Goal: Information Seeking & Learning: Learn about a topic

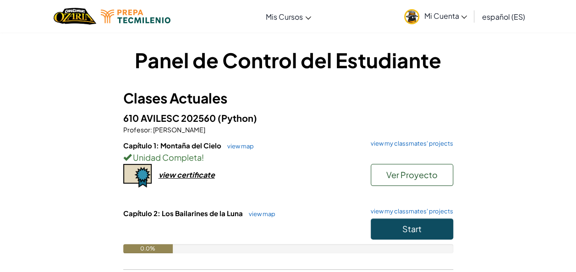
click at [510, 155] on div "Panel de Control del Estudiante Clases Actuales 610 AVILESC 202560 (Python) Pro…" at bounding box center [288, 184] width 536 height 276
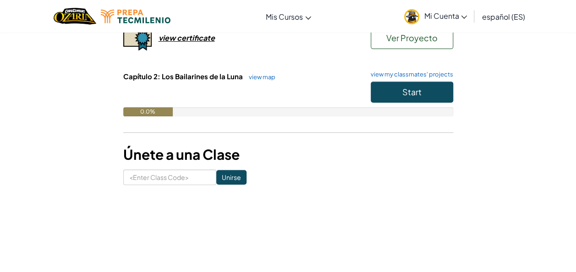
scroll to position [137, 0]
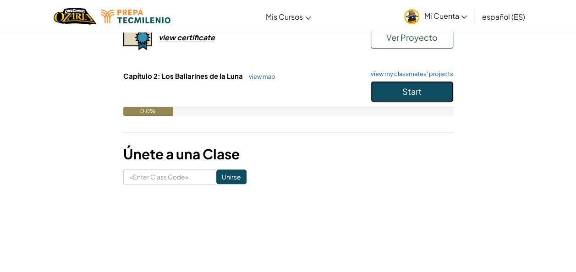
click at [424, 92] on button "Start" at bounding box center [412, 91] width 82 height 21
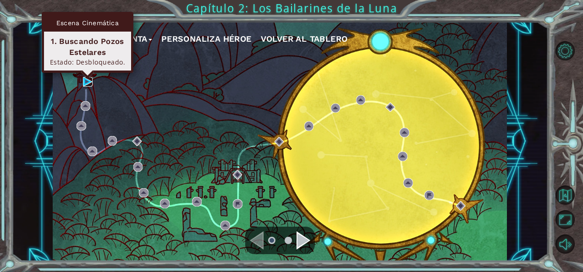
click at [87, 82] on img at bounding box center [88, 82] width 10 height 10
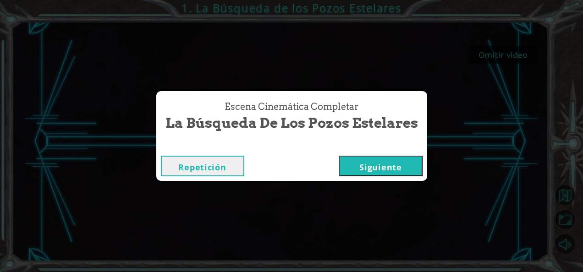
click at [372, 164] on button "Siguiente" at bounding box center [380, 166] width 83 height 21
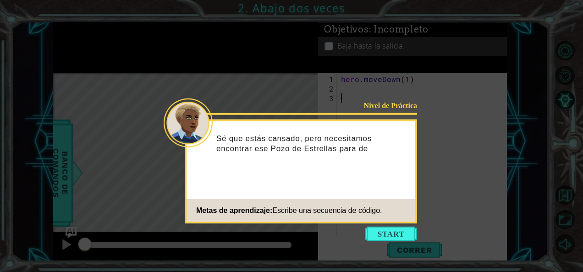
click at [331, 160] on div "Sé que estás cansado, pero necesitamos encontrar ese Pozo de Estrellas para de" at bounding box center [300, 148] width 229 height 46
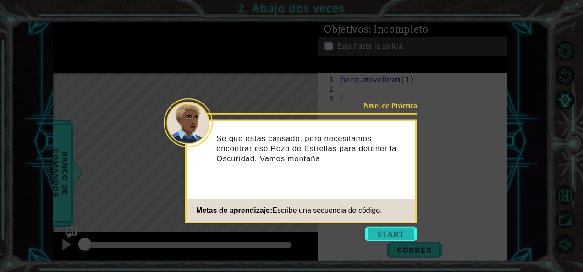
click at [384, 233] on button "Start" at bounding box center [391, 234] width 52 height 15
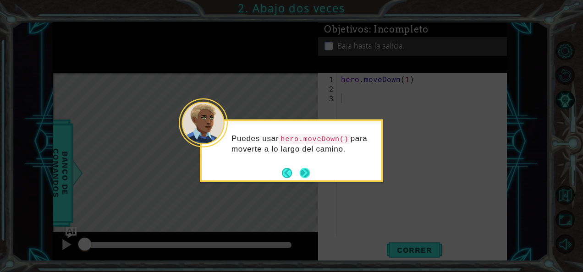
click at [306, 172] on button "Next" at bounding box center [304, 173] width 13 height 13
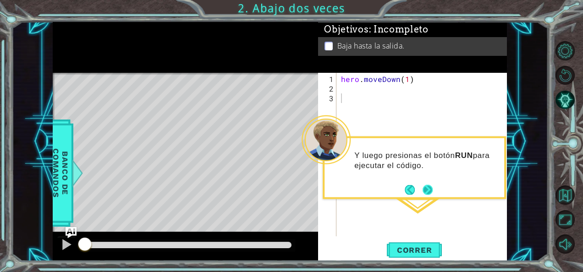
click at [430, 192] on button "Next" at bounding box center [427, 190] width 12 height 12
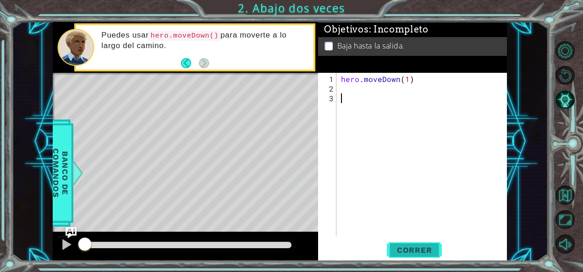
click at [432, 246] on span "Correr" at bounding box center [414, 249] width 54 height 9
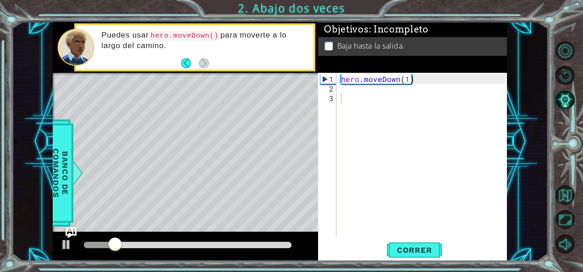
drag, startPoint x: 110, startPoint y: 235, endPoint x: 126, endPoint y: 243, distance: 17.2
click at [126, 243] on div at bounding box center [185, 246] width 265 height 29
click at [70, 245] on div at bounding box center [66, 245] width 12 height 12
drag, startPoint x: 121, startPoint y: 246, endPoint x: 70, endPoint y: 240, distance: 52.1
click at [72, 237] on div "1 ההההההההההההההההההההההההההההההההההההההההההההההההההההההההההההההההההההההההההההה…" at bounding box center [280, 142] width 454 height 240
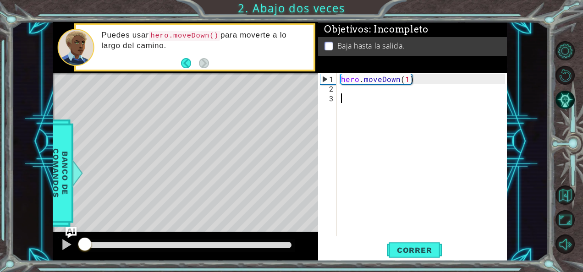
click at [355, 98] on div "hero . moveDown ( 1 )" at bounding box center [424, 165] width 170 height 183
click at [356, 89] on div "hero . moveDown ( 1 )" at bounding box center [424, 165] width 170 height 183
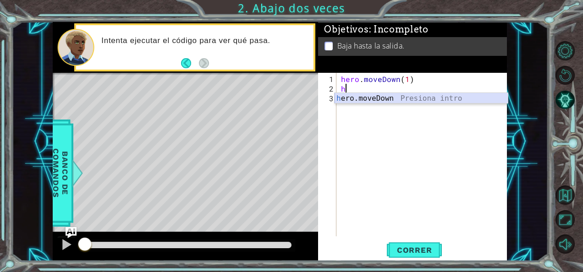
click at [384, 100] on div "h ero.moveDown Presiona intro" at bounding box center [421, 109] width 174 height 33
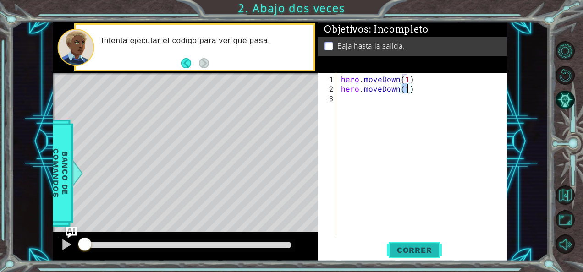
type textarea "hero.moveDown(1)"
click at [433, 249] on span "Correr" at bounding box center [414, 249] width 54 height 9
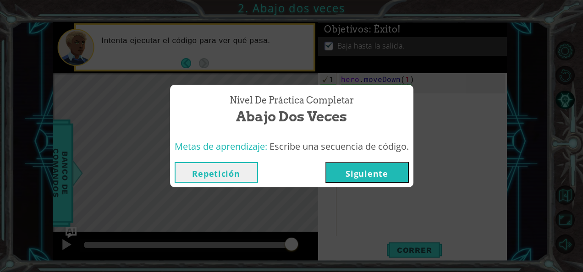
click at [395, 168] on button "Siguiente" at bounding box center [366, 172] width 83 height 21
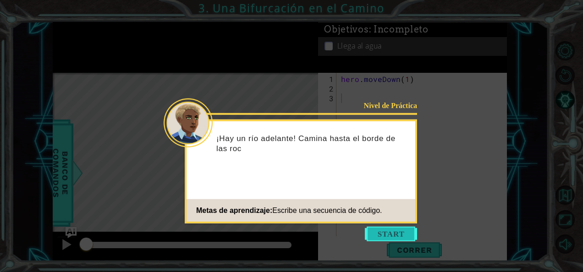
click at [406, 233] on button "Start" at bounding box center [391, 234] width 52 height 15
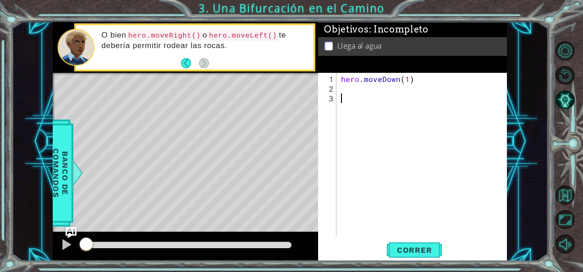
click at [360, 86] on div "hero . moveDown ( 1 )" at bounding box center [424, 165] width 170 height 183
drag, startPoint x: 87, startPoint y: 241, endPoint x: 93, endPoint y: 234, distance: 9.7
click at [93, 235] on div at bounding box center [185, 246] width 265 height 29
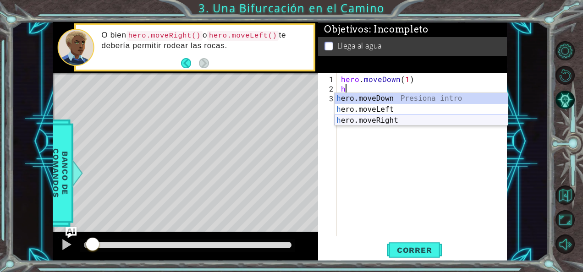
click at [381, 120] on div "h ero.moveDown Presiona intro h ero.moveLeft Presiona intro h ero.moveRight Pre…" at bounding box center [421, 120] width 174 height 55
type textarea "hero.moveRight(1)"
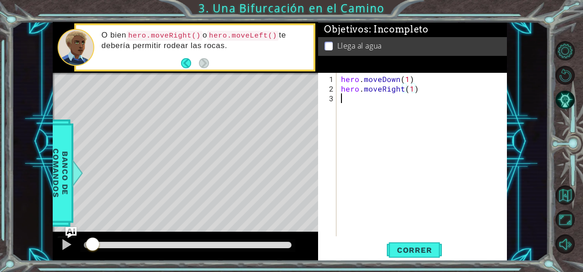
click at [369, 100] on div "hero . moveDown ( 1 ) hero . moveRight ( 1 )" at bounding box center [424, 165] width 170 height 183
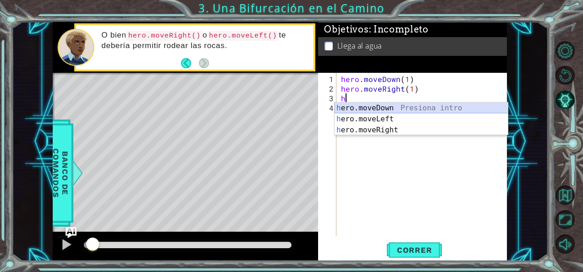
click at [386, 105] on div "h ero.moveDown Presiona intro h ero.moveLeft Presiona intro h ero.moveRight Pre…" at bounding box center [421, 130] width 174 height 55
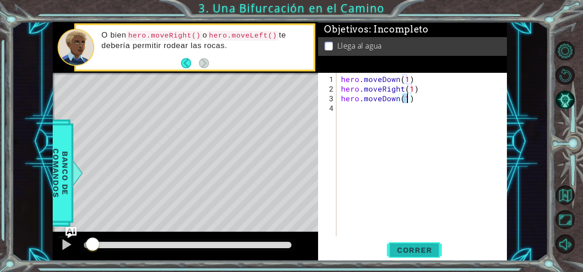
type textarea "hero.moveDown(1)"
drag, startPoint x: 410, startPoint y: 251, endPoint x: 382, endPoint y: 244, distance: 29.3
click at [412, 248] on span "Correr" at bounding box center [414, 249] width 54 height 9
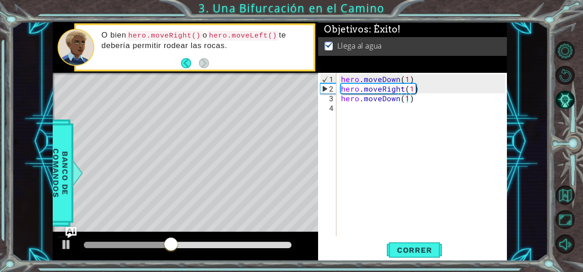
drag, startPoint x: 124, startPoint y: 239, endPoint x: 162, endPoint y: 240, distance: 38.0
click at [160, 241] on div at bounding box center [187, 245] width 215 height 13
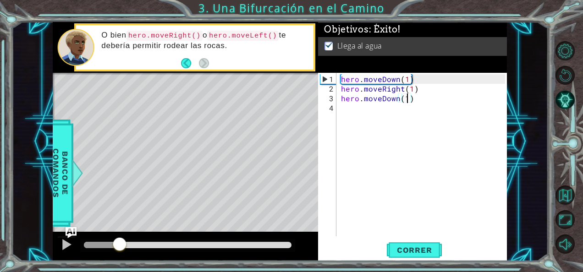
drag, startPoint x: 198, startPoint y: 245, endPoint x: 122, endPoint y: 233, distance: 77.1
click at [121, 233] on div at bounding box center [185, 246] width 265 height 29
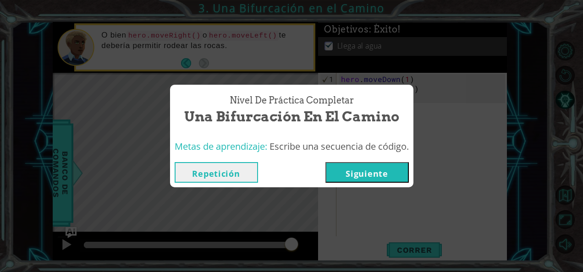
click at [383, 169] on button "Siguiente" at bounding box center [366, 172] width 83 height 21
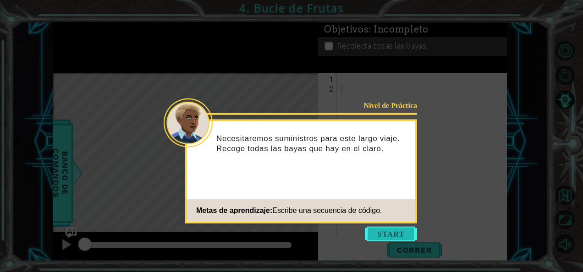
click at [398, 235] on button "Start" at bounding box center [391, 234] width 52 height 15
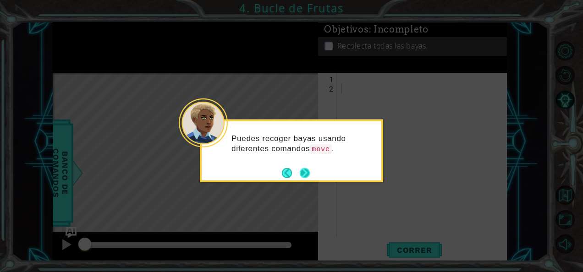
click at [310, 175] on button "Next" at bounding box center [305, 173] width 11 height 11
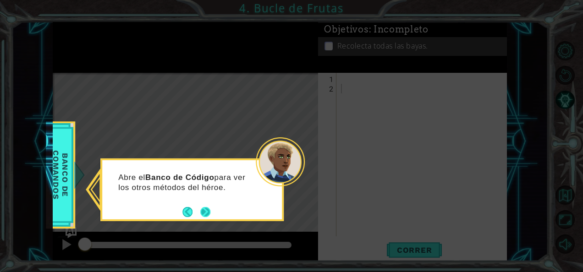
click at [209, 213] on button "Next" at bounding box center [205, 212] width 10 height 10
click at [211, 211] on button "Next" at bounding box center [205, 212] width 11 height 11
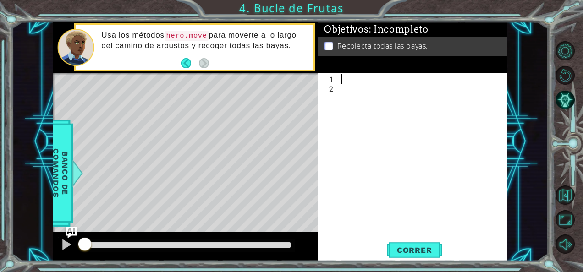
click at [355, 77] on div at bounding box center [424, 165] width 170 height 183
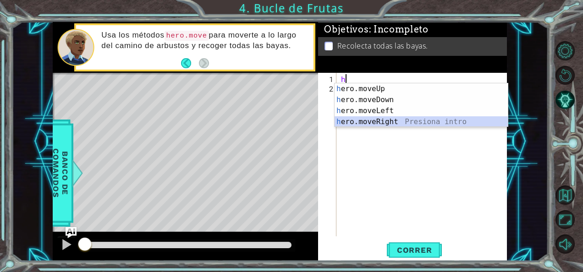
click at [407, 123] on div "h ero.moveUp Presiona intro h ero.moveDown Presiona intro h ero.moveLeft Presio…" at bounding box center [421, 116] width 174 height 66
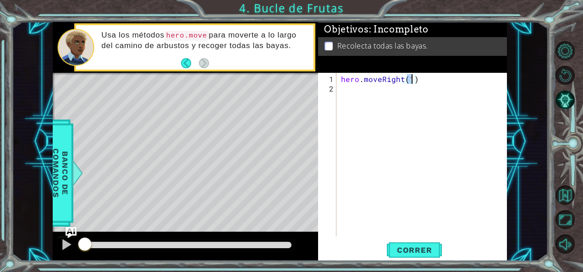
type textarea "hero.moveRight(2)"
click at [388, 88] on div "hero . moveRight ( 2 )" at bounding box center [424, 165] width 170 height 183
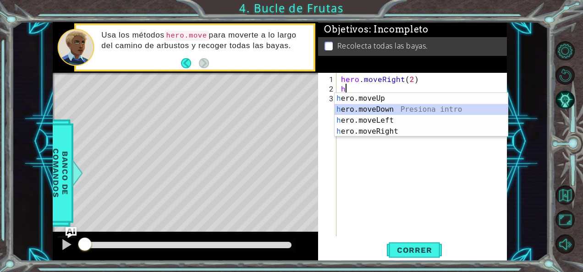
click at [413, 110] on div "h ero.moveUp Presiona intro h ero.moveDown Presiona intro h ero.moveLeft Presio…" at bounding box center [421, 126] width 174 height 66
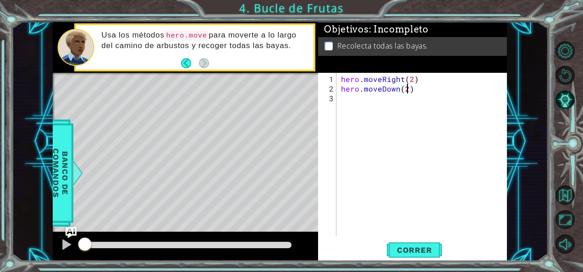
scroll to position [0, 4]
click at [426, 250] on span "Correr" at bounding box center [414, 249] width 54 height 9
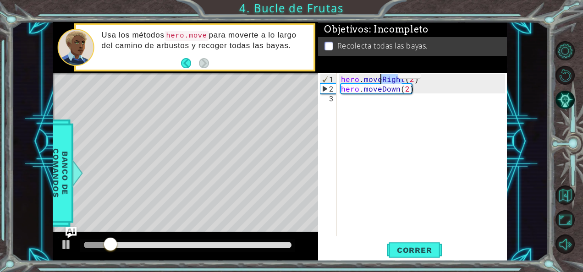
drag, startPoint x: 402, startPoint y: 81, endPoint x: 382, endPoint y: 76, distance: 20.3
click at [382, 76] on div "hero . moveRight ( 2 ) hero . moveDown ( 2 )" at bounding box center [424, 165] width 170 height 183
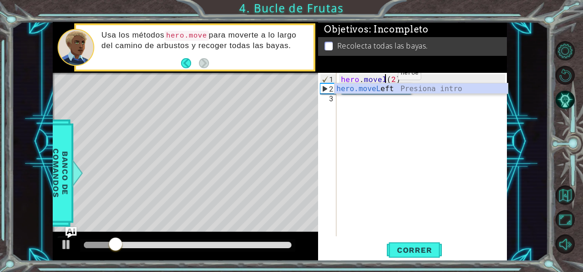
scroll to position [0, 3]
click at [386, 89] on div "hero.moveL eft Presiona intro" at bounding box center [421, 99] width 174 height 33
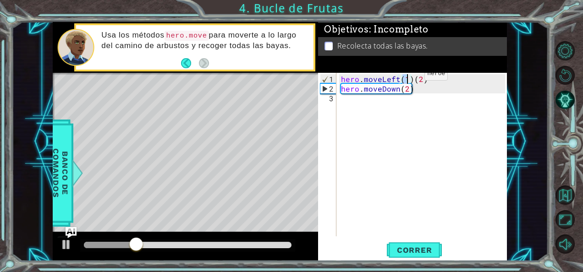
click at [409, 77] on div "hero . moveLeft ( 1 ) ( 2 ) hero . moveDown ( 2 )" at bounding box center [422, 155] width 166 height 164
click at [413, 79] on div "hero . moveLeft ( 1 ) ( 2 ) hero . moveDown ( 2 )" at bounding box center [424, 165] width 170 height 183
type textarea "hero.moveLeft(2)"
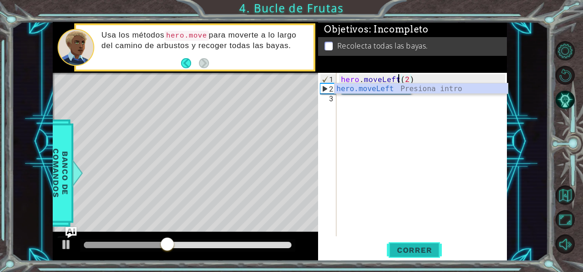
click at [431, 245] on span "Correr" at bounding box center [414, 249] width 54 height 9
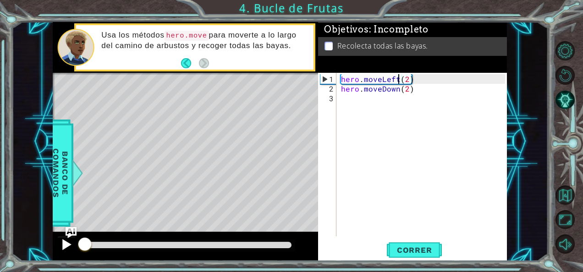
drag, startPoint x: 114, startPoint y: 245, endPoint x: 66, endPoint y: 240, distance: 47.9
click at [70, 240] on div at bounding box center [185, 246] width 265 height 29
click at [65, 240] on div at bounding box center [66, 245] width 12 height 12
click at [366, 99] on div "hero . moveLeft ( 2 ) hero . moveDown ( 2 )" at bounding box center [424, 165] width 170 height 183
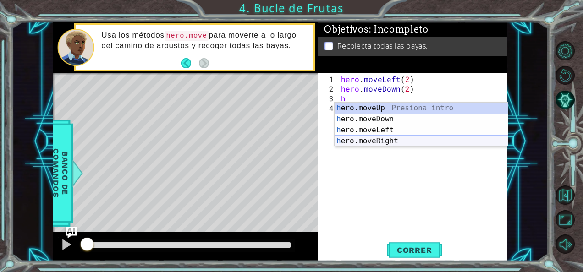
click at [390, 136] on div "h ero.moveUp Presiona intro h ero.moveDown Presiona intro h ero.moveLeft Presio…" at bounding box center [421, 136] width 174 height 66
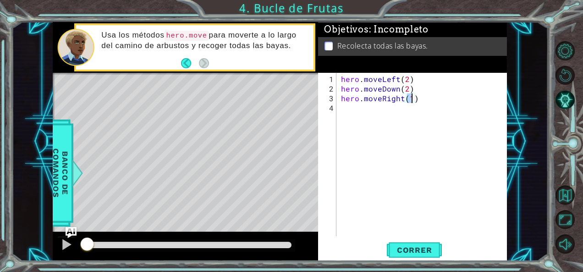
type textarea "hero.moveRight(2)"
click at [365, 109] on div "hero . moveLeft ( 2 ) hero . moveDown ( 2 ) hero . moveRight ( 2 )" at bounding box center [424, 165] width 170 height 183
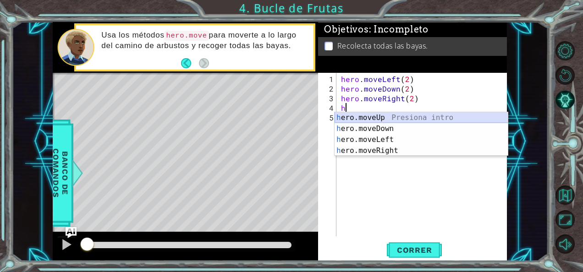
click at [381, 115] on div "h ero.moveUp Presiona intro h ero.moveDown Presiona intro h ero.moveLeft Presio…" at bounding box center [421, 145] width 174 height 66
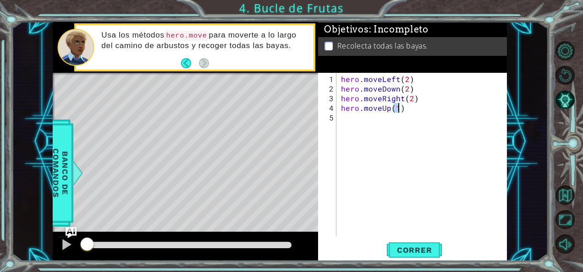
scroll to position [0, 3]
type textarea "hero.moveUp(2)"
click at [436, 247] on span "Correr" at bounding box center [414, 249] width 54 height 9
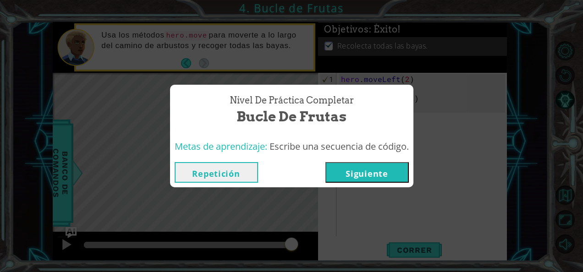
click at [391, 177] on button "Siguiente" at bounding box center [366, 172] width 83 height 21
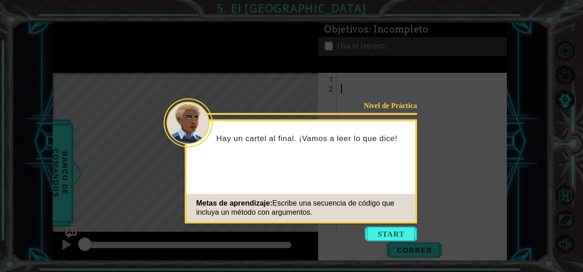
click at [406, 232] on button "Start" at bounding box center [391, 234] width 52 height 15
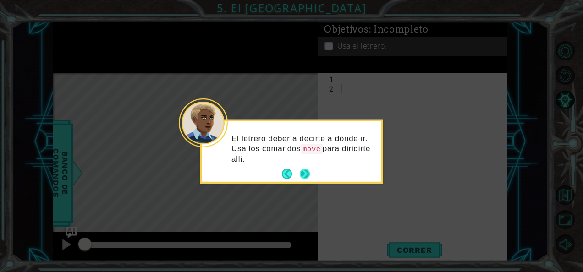
click at [306, 169] on button "Next" at bounding box center [305, 174] width 11 height 11
click at [306, 173] on button "Next" at bounding box center [304, 174] width 11 height 11
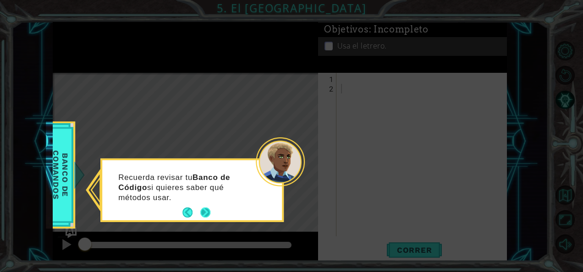
click at [200, 217] on button "Next" at bounding box center [205, 212] width 17 height 17
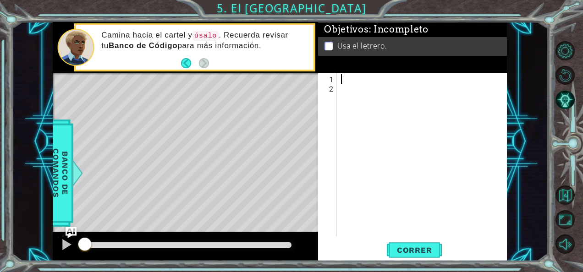
click at [358, 82] on div at bounding box center [424, 165] width 170 height 183
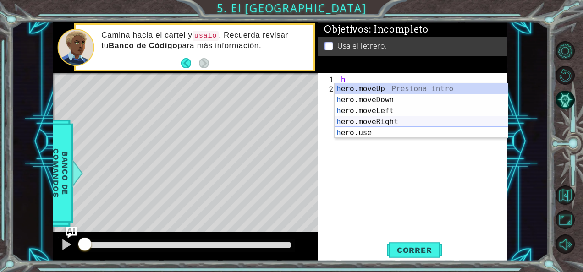
click at [395, 120] on div "h ero.moveUp Presiona intro h ero.moveDown Presiona intro h ero.moveLeft Presio…" at bounding box center [421, 121] width 174 height 77
type textarea "hero.moveRight(1)"
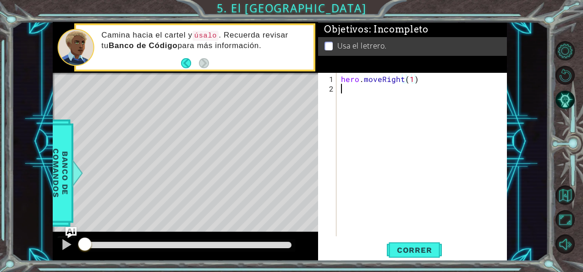
click at [371, 92] on div "hero . moveRight ( 1 )" at bounding box center [424, 165] width 170 height 183
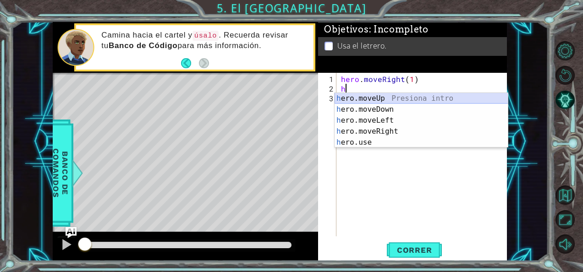
click at [377, 100] on div "h ero.moveUp Presiona intro h ero.moveDown Presiona intro h ero.moveLeft Presio…" at bounding box center [421, 131] width 174 height 77
type textarea "hero.moveUp(1)"
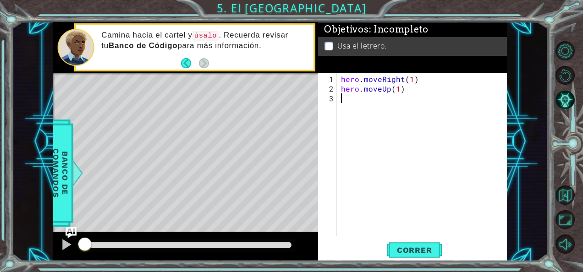
click at [381, 98] on div "hero . moveRight ( 1 ) hero . moveUp ( 1 )" at bounding box center [424, 165] width 170 height 183
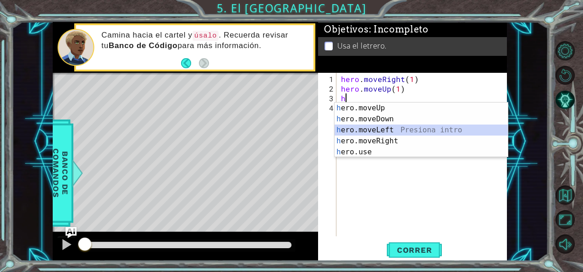
click at [382, 130] on div "h ero.moveUp Presiona intro h ero.moveDown Presiona intro h ero.moveLeft Presio…" at bounding box center [421, 141] width 174 height 77
type textarea "hero.moveLeft(1)"
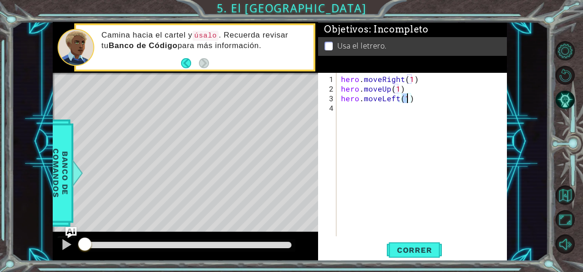
click at [366, 114] on div "hero . moveRight ( 1 ) hero . moveUp ( 1 ) hero . moveLeft ( 1 )" at bounding box center [424, 165] width 170 height 183
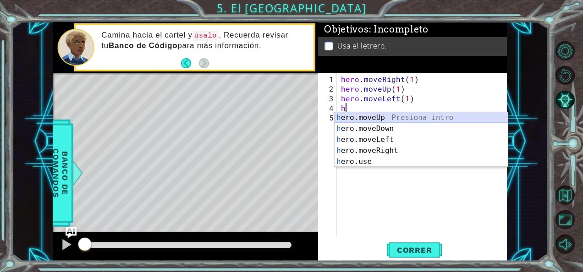
click at [377, 119] on div "h ero.moveUp Presiona intro h ero.moveDown Presiona intro h ero.moveLeft Presio…" at bounding box center [421, 150] width 174 height 77
type textarea "hero.moveUp(1)"
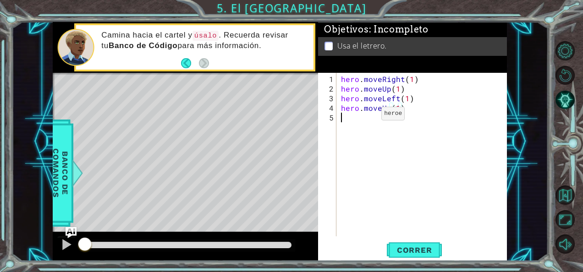
click at [365, 117] on div "hero . moveRight ( 1 ) hero . moveUp ( 1 ) hero . moveLeft ( 1 ) hero . moveUp …" at bounding box center [424, 165] width 170 height 183
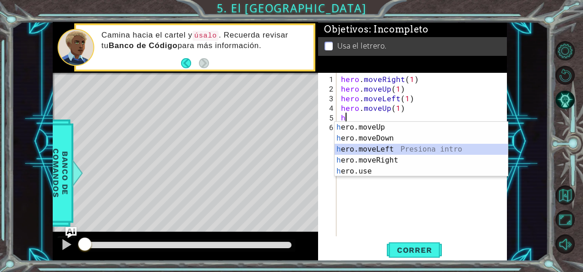
click at [394, 151] on div "h ero.moveUp Presiona intro h ero.moveDown Presiona intro h ero.moveLeft Presio…" at bounding box center [421, 160] width 174 height 77
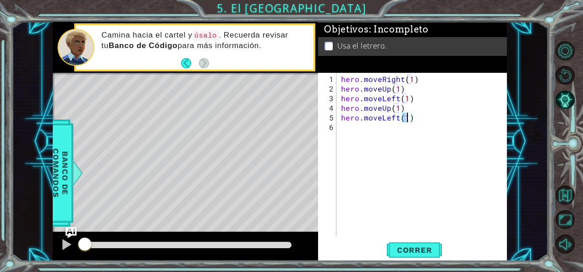
scroll to position [0, 4]
click at [426, 248] on span "Correr" at bounding box center [414, 249] width 54 height 9
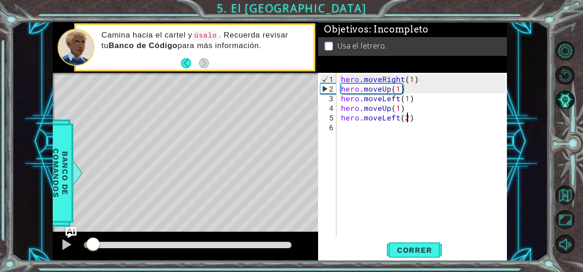
drag, startPoint x: 92, startPoint y: 247, endPoint x: 79, endPoint y: 241, distance: 14.1
click at [85, 242] on div at bounding box center [93, 245] width 16 height 16
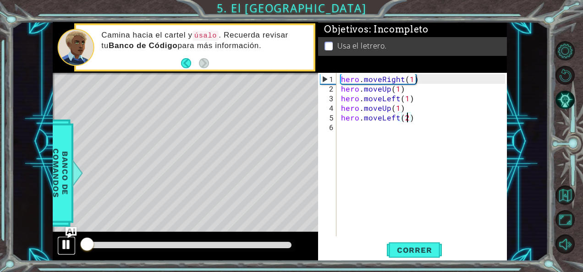
click at [65, 241] on div at bounding box center [66, 245] width 12 height 12
drag, startPoint x: 398, startPoint y: 119, endPoint x: 381, endPoint y: 119, distance: 17.0
click at [381, 119] on div "hero . moveRight ( 1 ) hero . moveUp ( 1 ) hero . moveLeft ( 1 ) hero . moveUp …" at bounding box center [424, 165] width 170 height 183
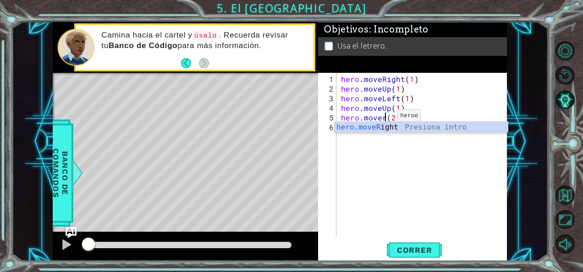
scroll to position [0, 3]
click at [391, 125] on div "hero.moveR ight Presiona intro" at bounding box center [421, 138] width 174 height 33
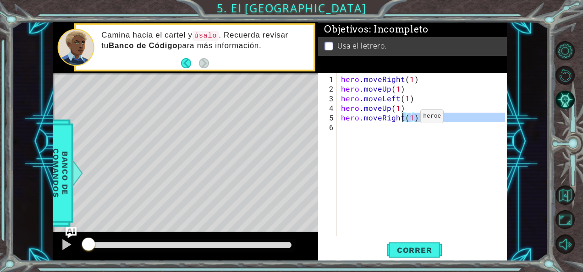
drag, startPoint x: 414, startPoint y: 121, endPoint x: 404, endPoint y: 120, distance: 9.7
click at [404, 120] on div "hero . moveRight ( 1 ) hero . moveUp ( 1 ) hero . moveLeft ( 1 ) hero . moveUp …" at bounding box center [424, 165] width 170 height 183
type textarea "hero.moveRight(1)(2)"
click at [451, 143] on div "hero . moveRight ( 1 ) hero . moveUp ( 1 ) hero . moveLeft ( 1 ) hero . moveUp …" at bounding box center [422, 155] width 166 height 164
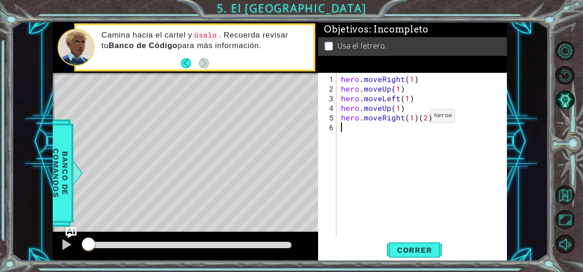
click at [415, 119] on div "hero . moveRight ( 1 ) hero . moveUp ( 1 ) hero . moveLeft ( 1 ) hero . moveUp …" at bounding box center [424, 165] width 170 height 183
type textarea "hero.moveRight(2)"
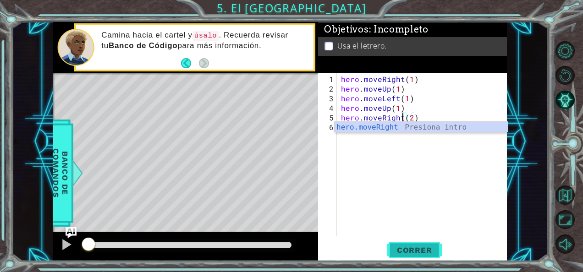
click at [425, 252] on span "Correr" at bounding box center [414, 249] width 54 height 9
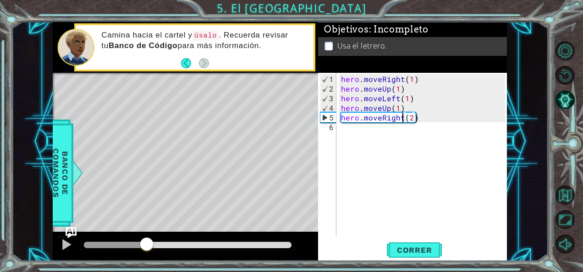
drag, startPoint x: 93, startPoint y: 245, endPoint x: 93, endPoint y: 251, distance: 6.9
click at [142, 251] on div at bounding box center [146, 245] width 16 height 16
click at [61, 242] on div at bounding box center [66, 245] width 12 height 12
click at [379, 142] on div "hero . moveRight ( 1 ) hero . moveUp ( 1 ) hero . moveLeft ( 1 ) hero . moveUp …" at bounding box center [424, 165] width 170 height 183
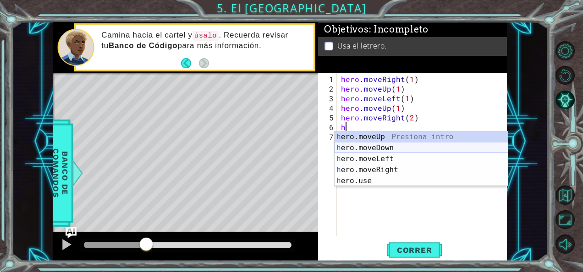
click at [405, 150] on div "h ero.moveUp Presiona intro h ero.moveDown Presiona intro h ero.moveLeft Presio…" at bounding box center [421, 169] width 174 height 77
type textarea "hero.moveDown(1)"
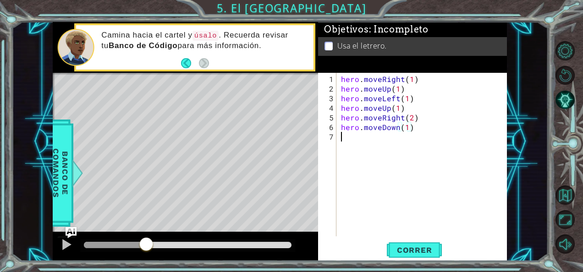
click at [364, 139] on div "hero . moveRight ( 1 ) hero . moveUp ( 1 ) hero . moveLeft ( 1 ) hero . moveUp …" at bounding box center [424, 165] width 170 height 183
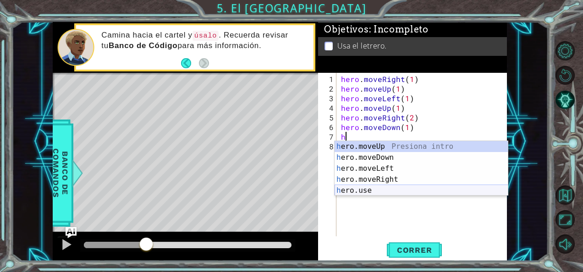
click at [365, 189] on div "h ero.moveUp Presiona intro h ero.moveDown Presiona intro h ero.moveLeft Presio…" at bounding box center [421, 179] width 174 height 77
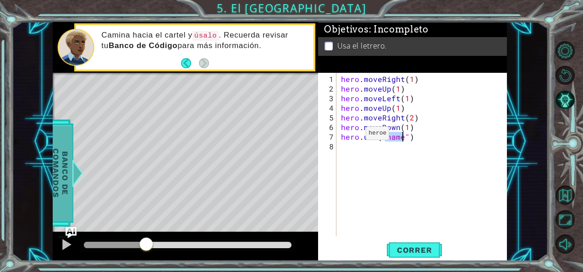
type textarea "hero.use("name")"
click at [58, 161] on span "Banco de comandos" at bounding box center [61, 173] width 24 height 95
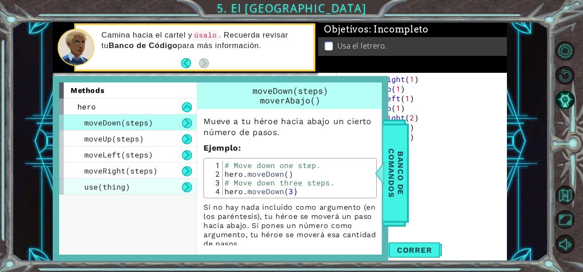
click at [134, 183] on div "use(thing)" at bounding box center [127, 187] width 137 height 16
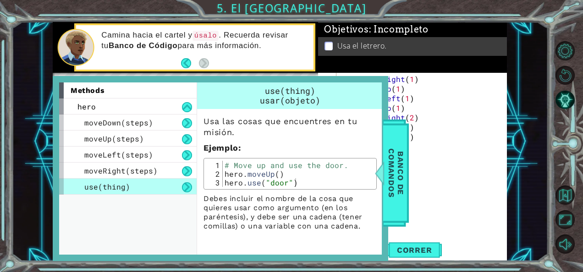
click at [444, 173] on div "hero . moveRight ( 1 ) hero . moveUp ( 1 ) hero . moveLeft ( 1 ) hero . moveUp …" at bounding box center [424, 165] width 170 height 183
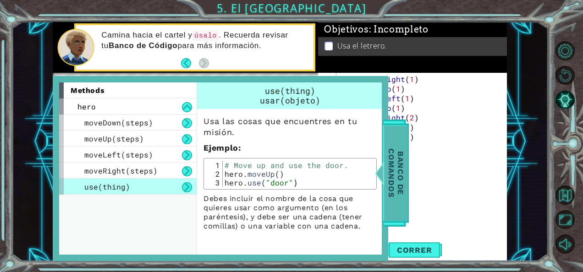
click at [393, 190] on span "Banco de comandos" at bounding box center [396, 173] width 24 height 95
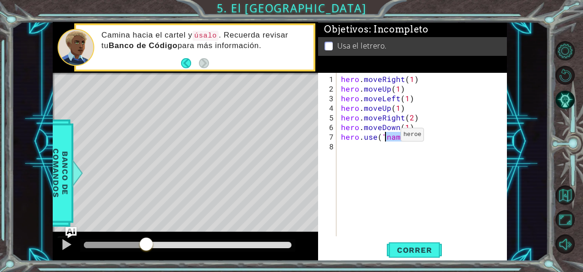
drag, startPoint x: 401, startPoint y: 138, endPoint x: 385, endPoint y: 138, distance: 16.5
click at [385, 138] on div "hero . moveRight ( 1 ) hero . moveUp ( 1 ) hero . moveLeft ( 1 ) hero . moveUp …" at bounding box center [424, 165] width 170 height 183
type textarea "hero.use("sign")"
click at [423, 253] on span "Correr" at bounding box center [414, 249] width 54 height 9
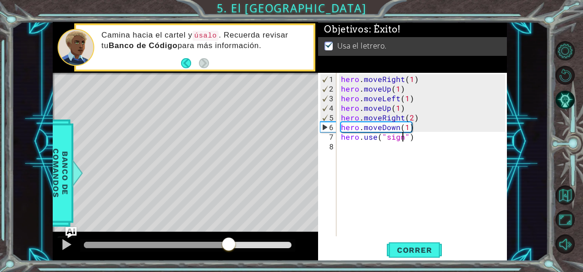
drag, startPoint x: 122, startPoint y: 249, endPoint x: 228, endPoint y: 245, distance: 105.8
click at [228, 245] on div at bounding box center [228, 245] width 16 height 16
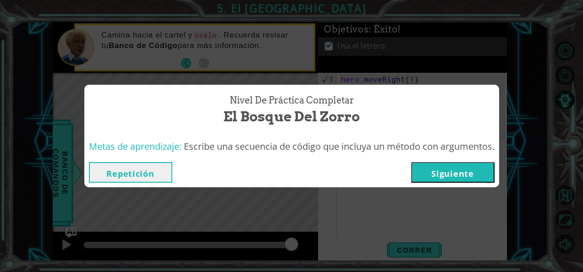
click at [157, 175] on button "Repetición" at bounding box center [130, 172] width 83 height 21
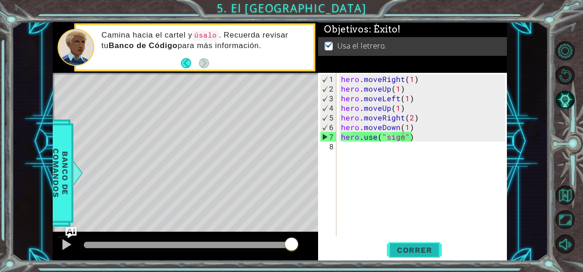
click at [406, 245] on button "Correr" at bounding box center [414, 249] width 55 height 19
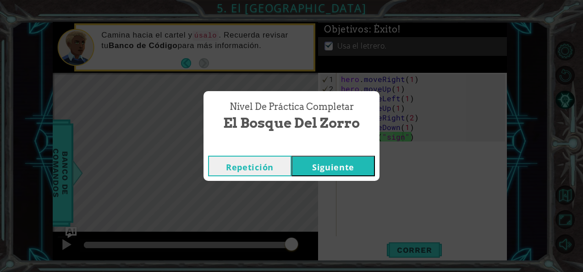
click at [353, 168] on button "Siguiente" at bounding box center [332, 166] width 83 height 21
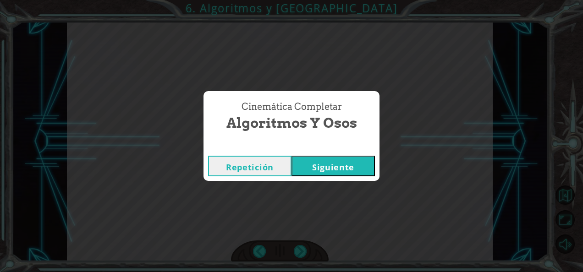
click at [355, 167] on button "Siguiente" at bounding box center [332, 166] width 83 height 21
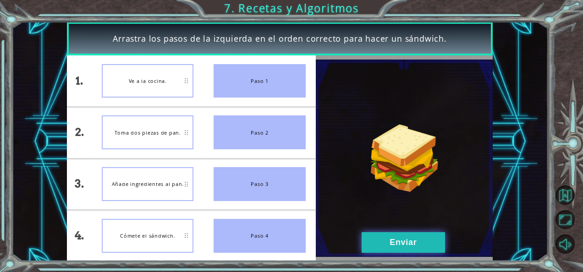
click at [401, 245] on button "Enviar" at bounding box center [402, 242] width 83 height 21
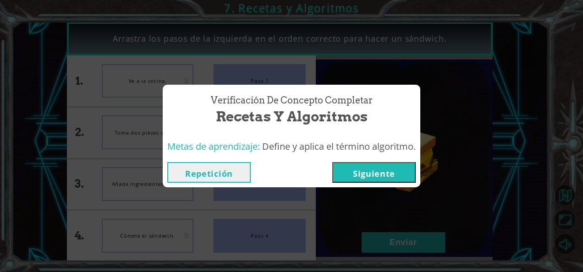
click at [394, 178] on button "Siguiente" at bounding box center [373, 172] width 83 height 21
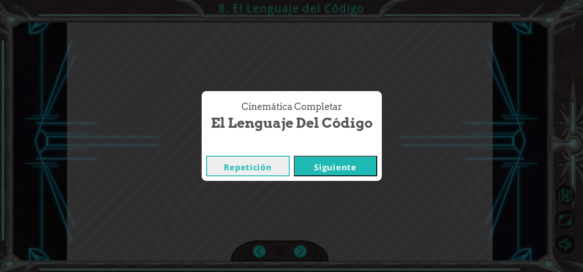
click at [332, 164] on button "Siguiente" at bounding box center [335, 166] width 83 height 21
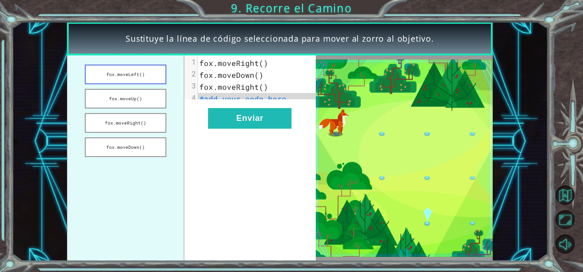
drag, startPoint x: 125, startPoint y: 69, endPoint x: 133, endPoint y: 68, distance: 7.3
click at [133, 68] on button "fox.moveLeft()" at bounding box center [126, 75] width 82 height 20
click at [137, 88] on ul "[PERSON_NAME].moveLeft() [PERSON_NAME].moveUp() [PERSON_NAME].moveRight() [PERS…" at bounding box center [125, 158] width 117 height 206
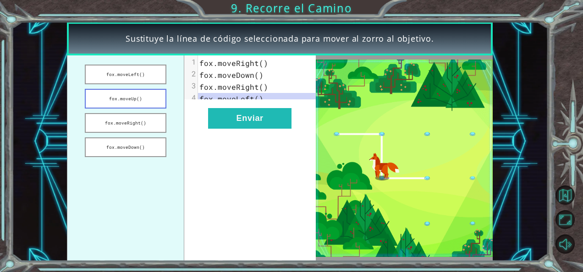
click at [138, 94] on button "fox.moveUp()" at bounding box center [126, 99] width 82 height 20
click at [145, 123] on button "fox.moveRight()" at bounding box center [126, 123] width 82 height 20
click at [154, 141] on button "fox.moveDown()" at bounding box center [126, 147] width 82 height 20
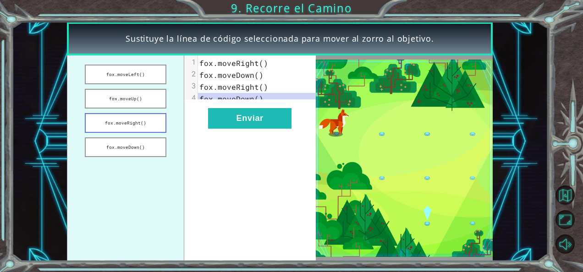
click at [149, 121] on button "fox.moveRight()" at bounding box center [126, 123] width 82 height 20
click at [148, 98] on button "fox.moveUp()" at bounding box center [126, 99] width 82 height 20
click at [138, 70] on button "fox.moveLeft()" at bounding box center [126, 75] width 82 height 20
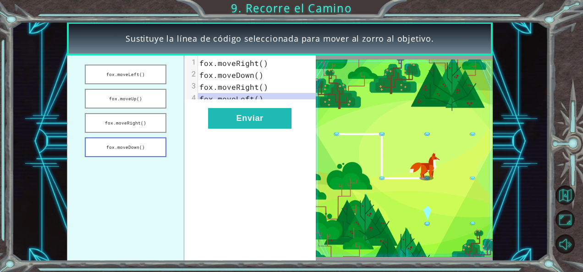
click at [146, 147] on button "fox.moveDown()" at bounding box center [126, 147] width 82 height 20
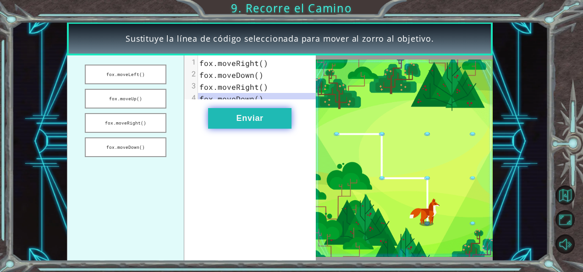
click at [241, 126] on button "Enviar" at bounding box center [249, 118] width 83 height 21
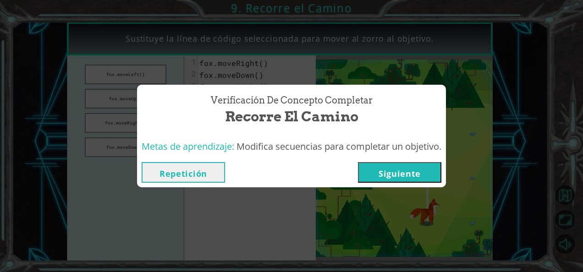
click at [441, 171] on button "Siguiente" at bounding box center [399, 172] width 83 height 21
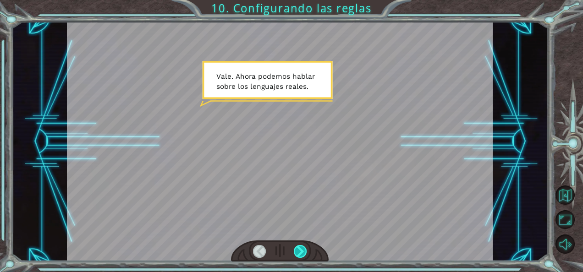
click at [306, 249] on div at bounding box center [300, 251] width 13 height 13
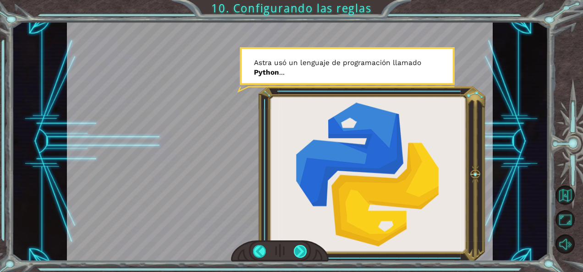
click at [303, 248] on div at bounding box center [300, 251] width 13 height 13
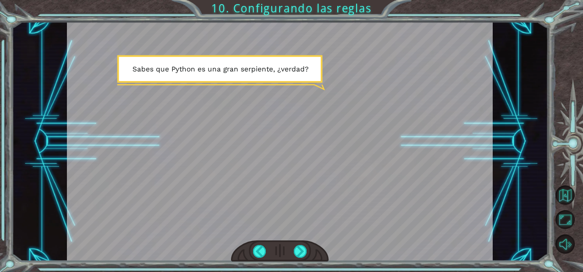
click at [311, 253] on div at bounding box center [280, 251] width 98 height 22
click at [301, 250] on div at bounding box center [300, 251] width 13 height 13
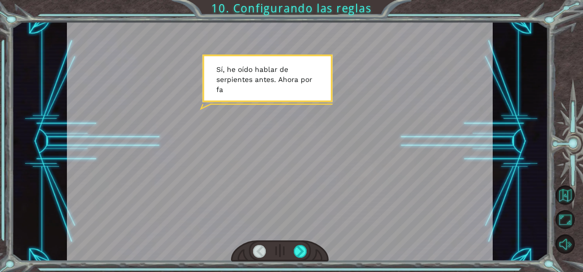
drag, startPoint x: 313, startPoint y: 156, endPoint x: 317, endPoint y: 152, distance: 5.5
click at [313, 156] on div at bounding box center [280, 142] width 426 height 240
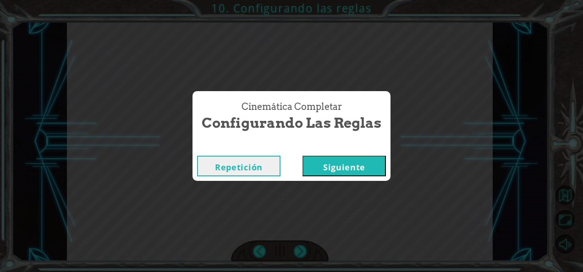
click at [333, 169] on button "Siguiente" at bounding box center [343, 166] width 83 height 21
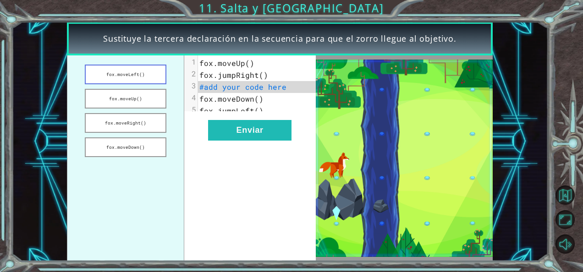
click at [123, 71] on button "fox.moveLeft()" at bounding box center [126, 75] width 82 height 20
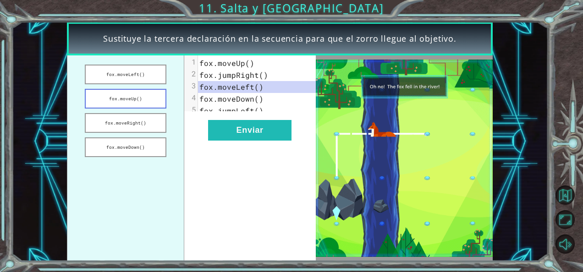
click at [136, 92] on button "fox.moveUp()" at bounding box center [126, 99] width 82 height 20
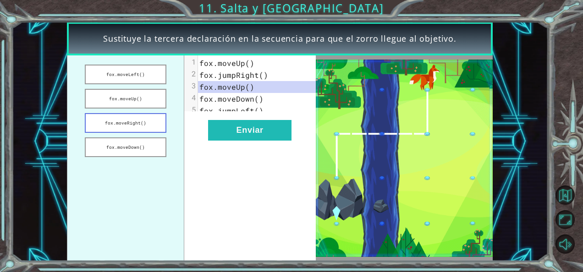
click at [164, 121] on button "fox.moveRight()" at bounding box center [126, 123] width 82 height 20
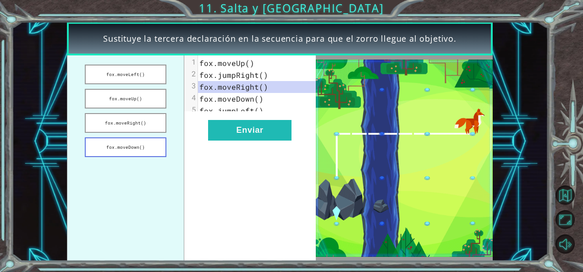
click at [151, 143] on button "fox.moveDown()" at bounding box center [126, 147] width 82 height 20
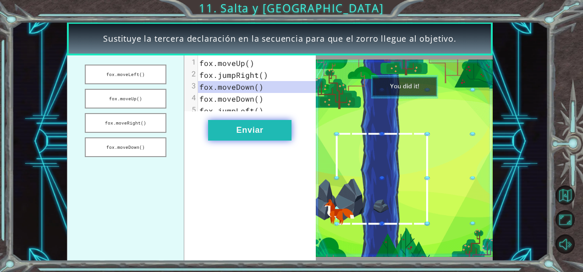
click at [252, 130] on button "Enviar" at bounding box center [249, 130] width 83 height 21
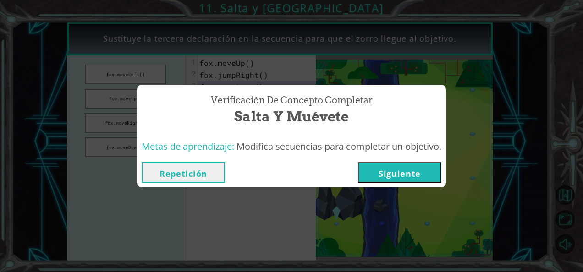
click at [430, 172] on button "Siguiente" at bounding box center [399, 172] width 83 height 21
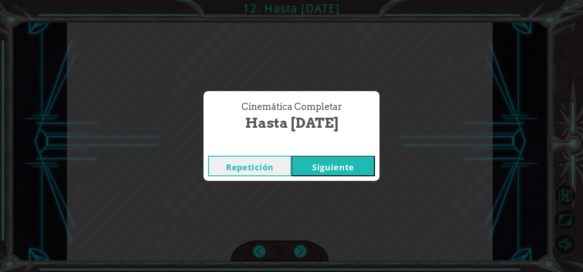
click at [337, 162] on button "Siguiente" at bounding box center [332, 166] width 83 height 21
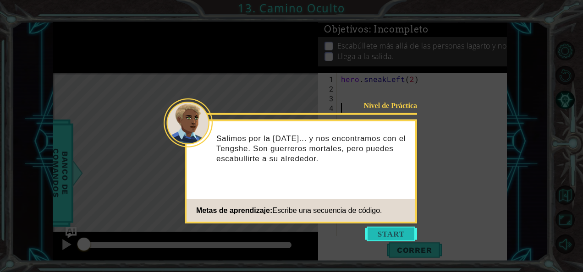
click at [385, 235] on button "Start" at bounding box center [391, 234] width 52 height 15
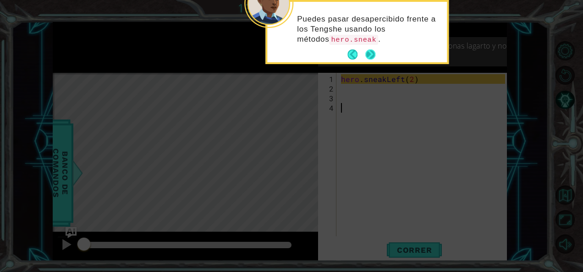
click at [371, 53] on button "Next" at bounding box center [370, 54] width 10 height 10
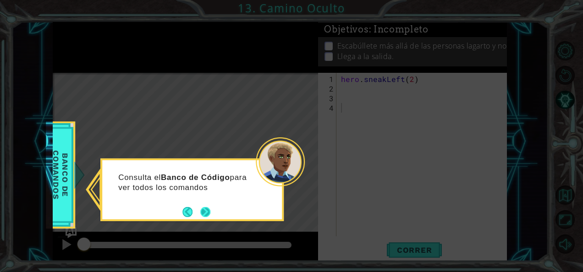
click at [210, 212] on button "Next" at bounding box center [205, 211] width 15 height 15
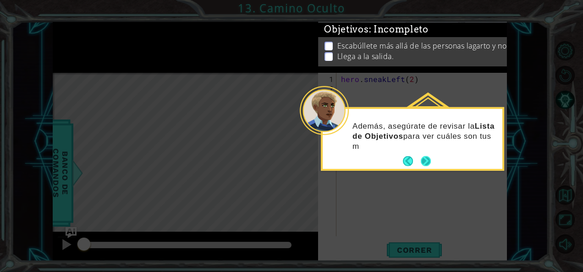
click at [431, 160] on div "Además, asegúrate de revisar la Lista de Objetivos para ver cuáles son tus m" at bounding box center [412, 140] width 180 height 56
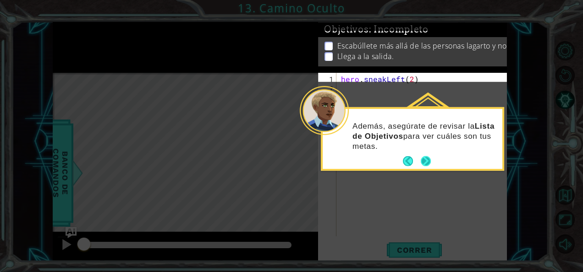
click at [423, 156] on button "Next" at bounding box center [425, 161] width 11 height 11
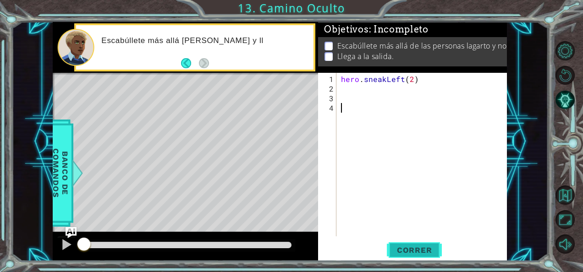
click at [433, 246] on span "Correr" at bounding box center [414, 249] width 54 height 9
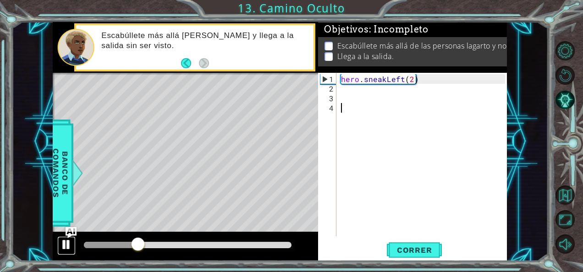
click at [62, 240] on div at bounding box center [66, 245] width 12 height 12
click at [364, 94] on div "hero . sneakLeft ( 2 )" at bounding box center [424, 165] width 170 height 183
click at [355, 93] on div "hero . sneakLeft ( 2 )" at bounding box center [424, 165] width 170 height 183
click at [354, 90] on div "hero . sneakLeft ( 2 )" at bounding box center [424, 165] width 170 height 183
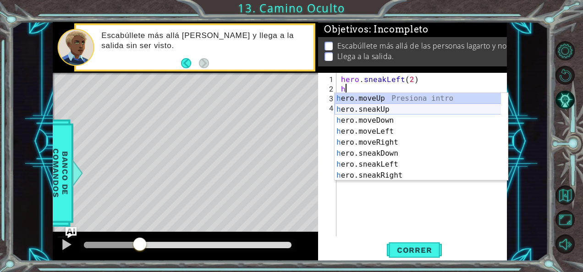
click at [385, 110] on div "h ero.moveUp Presiona intro h ero.sneakUp Presiona intro h ero.moveDown Presion…" at bounding box center [417, 148] width 167 height 110
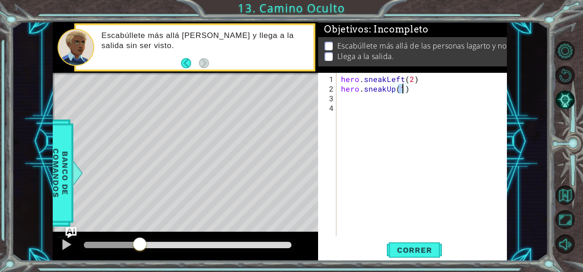
scroll to position [0, 4]
type textarea "hero.sneakUp(2)"
click at [420, 248] on span "Correr" at bounding box center [414, 249] width 54 height 9
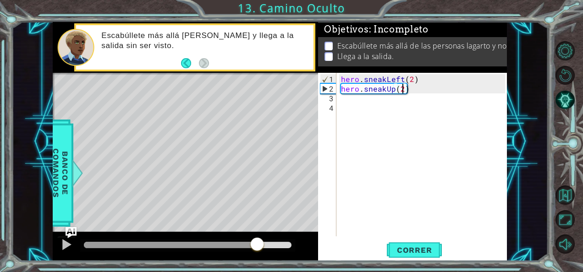
click at [257, 226] on div "methods hero moveDown(steps) moveUp(steps) moveLeft(steps) moveRight(steps) sne…" at bounding box center [280, 142] width 454 height 240
click at [373, 110] on div "hero . sneakLeft ( 2 ) hero . sneakUp ( 2 )" at bounding box center [424, 165] width 170 height 183
click at [370, 102] on div "hero . sneakLeft ( 2 ) hero . sneakUp ( 2 )" at bounding box center [424, 165] width 170 height 183
click at [366, 101] on div "hero . sneakLeft ( 2 ) hero . sneakUp ( 2 )" at bounding box center [424, 165] width 170 height 183
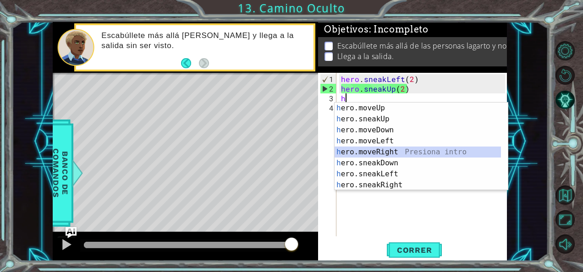
click at [400, 153] on div "h ero.moveUp Presiona intro h ero.sneakUp Presiona intro h ero.moveDown Presion…" at bounding box center [417, 158] width 167 height 110
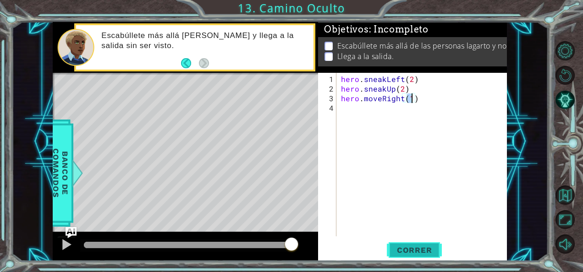
click at [425, 251] on span "Correr" at bounding box center [414, 249] width 54 height 9
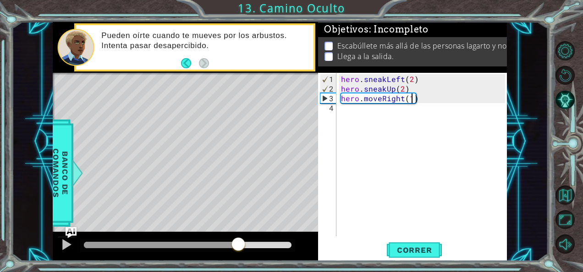
drag, startPoint x: 114, startPoint y: 249, endPoint x: 229, endPoint y: 246, distance: 115.9
click at [236, 245] on div at bounding box center [238, 245] width 16 height 16
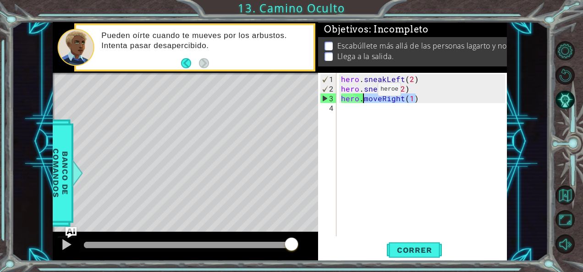
drag, startPoint x: 418, startPoint y: 98, endPoint x: 362, endPoint y: 93, distance: 56.1
click at [362, 93] on div "hero . sneakLeft ( 2 ) hero . sneakUp ( 2 ) hero . moveRight ( 1 )" at bounding box center [424, 165] width 170 height 183
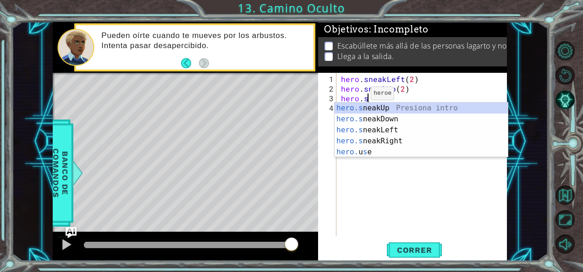
scroll to position [0, 1]
click at [393, 138] on div "hero.s neakUp Presiona intro hero.s neakDown Presiona intro hero.s neakLeft Pre…" at bounding box center [421, 141] width 174 height 77
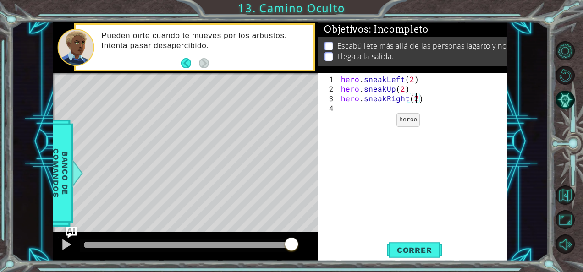
scroll to position [0, 5]
type textarea "hero.sneakRight(2)"
click at [424, 248] on span "Correr" at bounding box center [414, 249] width 54 height 9
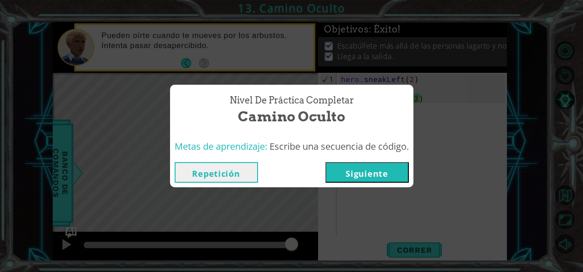
click at [394, 174] on button "Siguiente" at bounding box center [366, 172] width 83 height 21
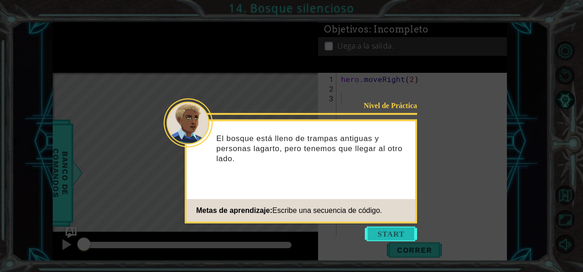
click at [387, 230] on button "Start" at bounding box center [391, 234] width 52 height 15
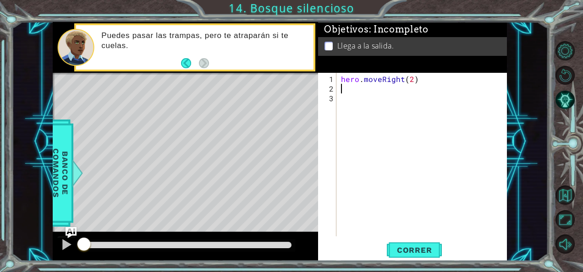
click at [379, 91] on div "hero . moveRight ( 2 )" at bounding box center [424, 165] width 170 height 183
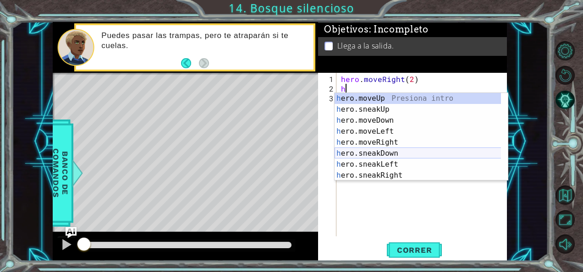
click at [404, 152] on div "h ero.moveUp Presiona intro h ero.sneakUp Presiona intro h ero.moveDown Presion…" at bounding box center [417, 148] width 167 height 110
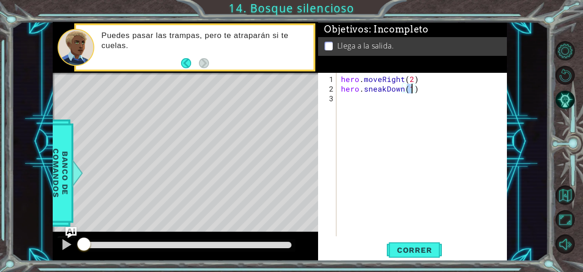
scroll to position [0, 4]
type textarea "hero.sneakDown(1)"
click at [361, 98] on div "hero . moveRight ( 2 ) hero . sneakDown ( 1 )" at bounding box center [424, 165] width 170 height 183
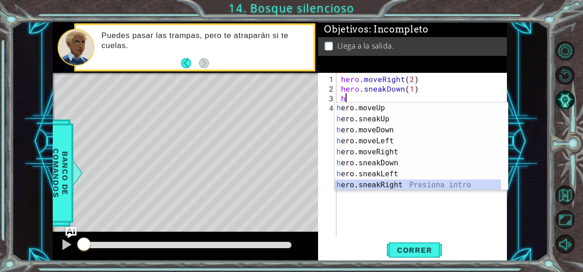
click at [400, 184] on div "h ero.moveUp Presiona intro h ero.sneakUp Presiona intro h ero.moveDown Presion…" at bounding box center [417, 158] width 167 height 110
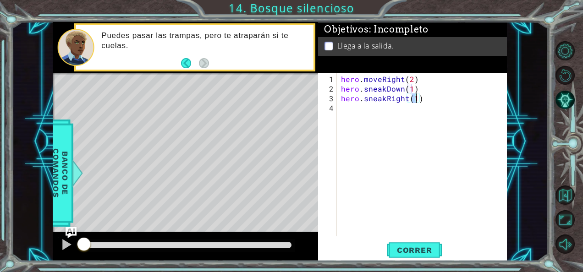
type textarea "hero.sneakRight(2)"
click at [342, 111] on div "hero . moveRight ( 2 ) hero . sneakDown ( 1 ) hero . sneakRight ( 2 )" at bounding box center [424, 165] width 170 height 183
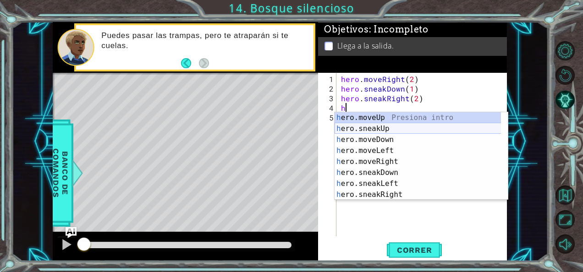
click at [363, 124] on div "h ero.moveUp Presiona intro h ero.sneakUp Presiona intro h ero.moveDown Presion…" at bounding box center [417, 167] width 167 height 110
type textarea "hero.sneakUp(1)"
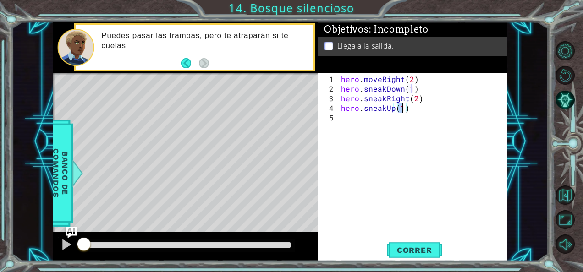
click at [354, 119] on div "hero . moveRight ( 2 ) hero . sneakDown ( 1 ) hero . sneakRight ( 2 ) hero . sn…" at bounding box center [424, 165] width 170 height 183
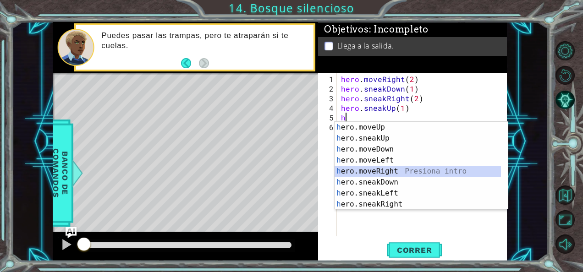
drag, startPoint x: 398, startPoint y: 169, endPoint x: 413, endPoint y: 178, distance: 16.9
click at [398, 169] on div "h ero.moveUp Presiona intro h ero.sneakUp Presiona intro h ero.moveDown Presion…" at bounding box center [417, 177] width 167 height 110
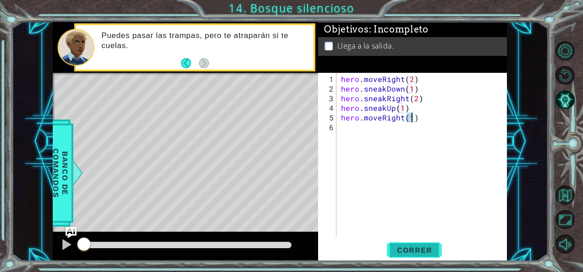
type textarea "hero.moveRight(1)"
click at [434, 248] on span "Correr" at bounding box center [414, 249] width 54 height 9
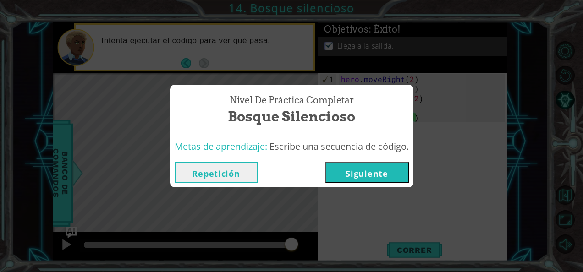
click at [372, 175] on button "Siguiente" at bounding box center [366, 172] width 83 height 21
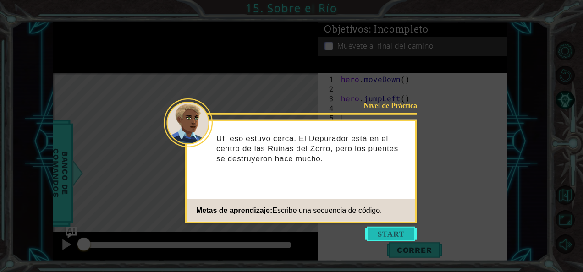
click at [386, 235] on button "Start" at bounding box center [391, 234] width 52 height 15
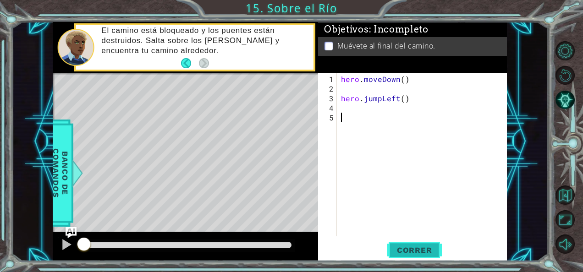
click at [432, 247] on span "Correr" at bounding box center [414, 249] width 54 height 9
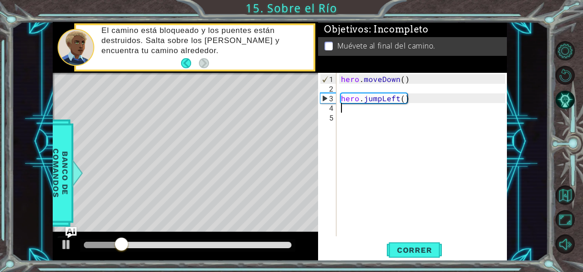
click at [347, 111] on div "hero . moveDown ( ) hero . jumpLeft ( )" at bounding box center [424, 165] width 170 height 183
click at [354, 91] on div "hero . moveDown ( ) hero . jumpLeft ( )" at bounding box center [424, 165] width 170 height 183
type textarea "h"
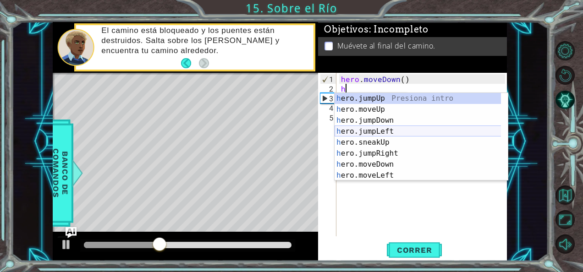
click at [392, 135] on div "h ero.jumpUp Presiona intro h ero.moveUp Presiona intro h ero.jumpDown Presiona…" at bounding box center [417, 148] width 167 height 110
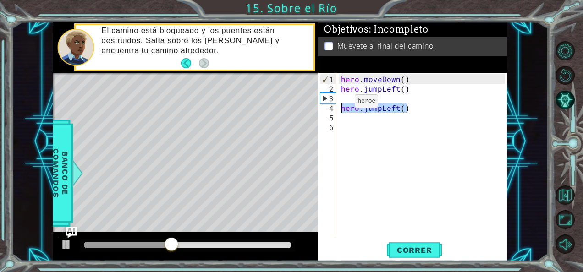
drag, startPoint x: 408, startPoint y: 109, endPoint x: 337, endPoint y: 105, distance: 70.6
click at [337, 105] on div "1 2 3 4 5 6 hero . moveDown ( ) hero . jumpLeft ( ) hero . jumpLeft ( ) ההההההה…" at bounding box center [411, 155] width 187 height 164
type textarea "hero.jumpLeft()"
click at [354, 93] on div "hero . moveDown ( ) hero . jumpLeft ( )" at bounding box center [424, 165] width 170 height 183
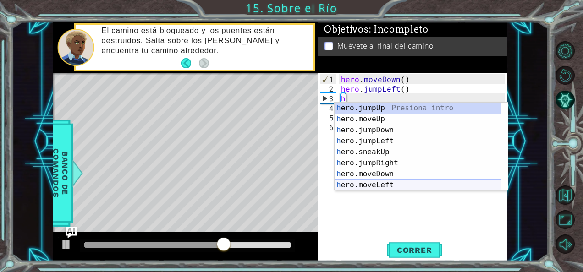
click at [405, 186] on div "h ero.jumpUp Presiona intro h ero.moveUp Presiona intro h ero.jumpDown Presiona…" at bounding box center [417, 158] width 167 height 110
type textarea "hero.moveLeft(1)"
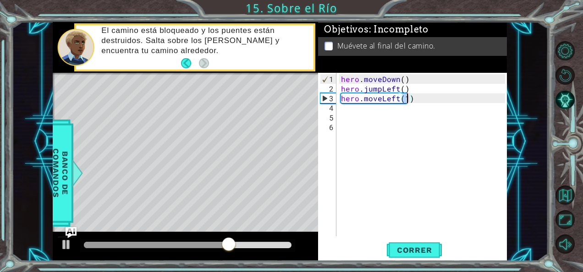
click at [379, 115] on div "hero . moveDown ( ) hero . jumpLeft ( ) hero . moveLeft ( 1 )" at bounding box center [424, 165] width 170 height 183
click at [373, 110] on div "hero . moveDown ( ) hero . jumpLeft ( ) hero . moveLeft ( 1 )" at bounding box center [424, 165] width 170 height 183
type textarea "h"
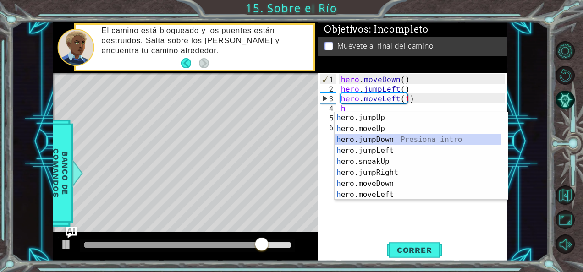
click at [397, 138] on div "h ero.jumpUp Presiona intro h ero.moveUp Presiona intro h ero.jumpDown Presiona…" at bounding box center [417, 167] width 167 height 110
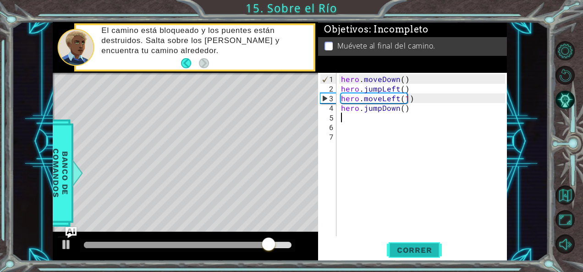
click at [430, 244] on button "Correr" at bounding box center [414, 249] width 55 height 19
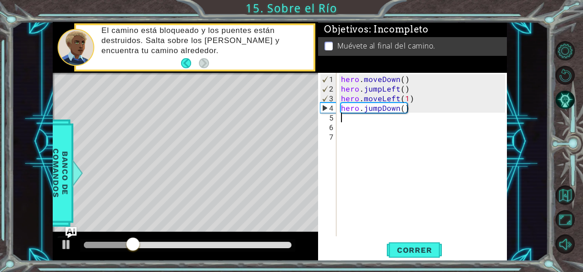
type textarea "h"
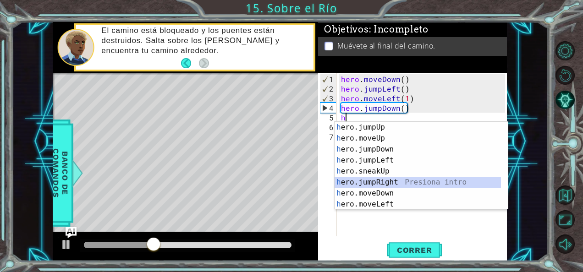
click at [391, 182] on div "h ero.jumpUp Presiona intro h ero.moveUp Presiona intro h ero.jumpDown Presiona…" at bounding box center [417, 177] width 167 height 110
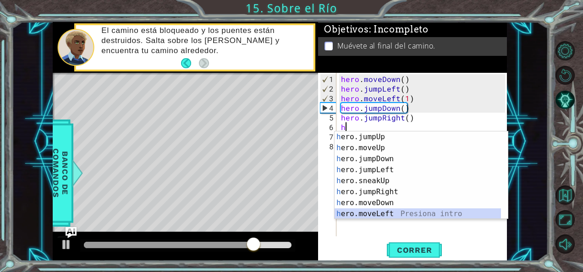
drag, startPoint x: 390, startPoint y: 212, endPoint x: 390, endPoint y: 190, distance: 22.4
click at [389, 212] on div "h ero.jumpUp Presiona intro h ero.moveUp Presiona intro h ero.jumpDown Presiona…" at bounding box center [417, 186] width 167 height 110
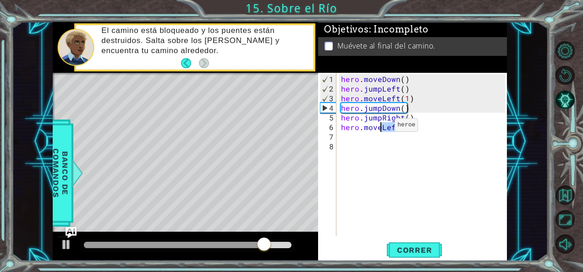
drag, startPoint x: 398, startPoint y: 126, endPoint x: 379, endPoint y: 128, distance: 19.3
click at [379, 128] on div "hero . moveDown ( ) hero . jumpLeft ( ) hero . moveLeft ( 1 ) hero . jumpDown (…" at bounding box center [424, 165] width 170 height 183
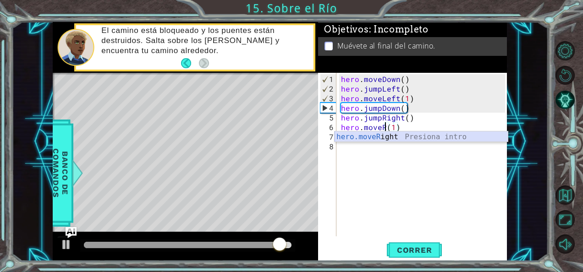
click at [393, 135] on div "hero.moveR ight Presiona intro" at bounding box center [421, 147] width 174 height 33
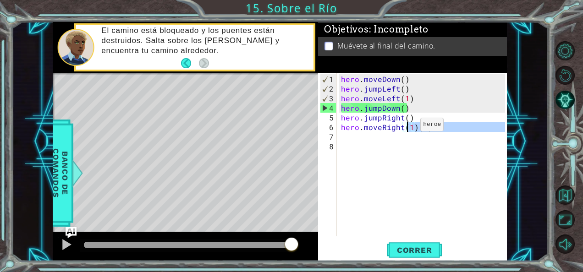
drag, startPoint x: 413, startPoint y: 131, endPoint x: 404, endPoint y: 128, distance: 9.1
click at [404, 128] on div "hero . moveDown ( ) hero . jumpLeft ( ) hero . moveLeft ( 1 ) hero . jumpDown (…" at bounding box center [424, 165] width 170 height 183
type textarea "hero.moveRight(1)(1)"
click at [413, 137] on div "hero . moveDown ( ) hero . jumpLeft ( ) hero . moveLeft ( 1 ) hero . jumpDown (…" at bounding box center [422, 155] width 166 height 164
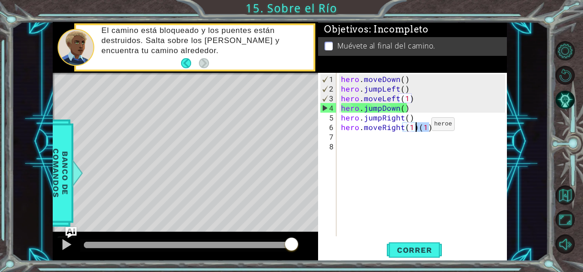
drag, startPoint x: 429, startPoint y: 127, endPoint x: 415, endPoint y: 127, distance: 13.7
click at [415, 127] on div "hero . moveDown ( ) hero . jumpLeft ( ) hero . moveLeft ( 1 ) hero . jumpDown (…" at bounding box center [424, 165] width 170 height 183
type textarea "hero.moveRight(1)"
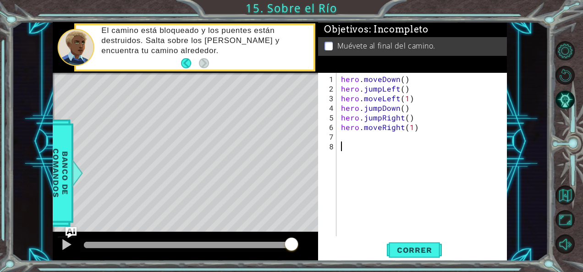
click at [440, 164] on div "hero . moveDown ( ) hero . jumpLeft ( ) hero . moveLeft ( 1 ) hero . jumpDown (…" at bounding box center [424, 165] width 170 height 183
click at [422, 251] on span "Correr" at bounding box center [414, 249] width 54 height 9
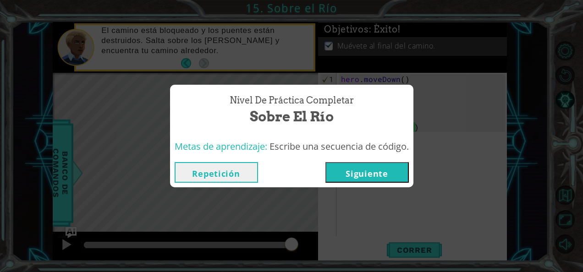
click at [397, 170] on button "Siguiente" at bounding box center [366, 172] width 83 height 21
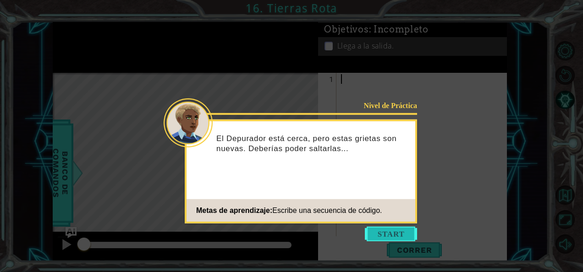
click at [376, 235] on button "Start" at bounding box center [391, 234] width 52 height 15
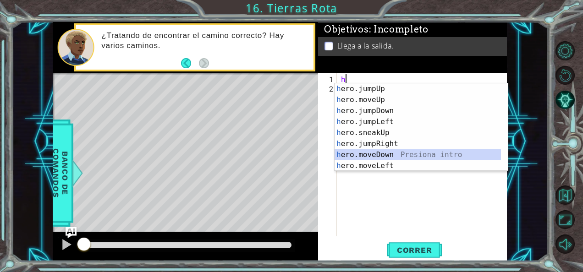
click at [395, 154] on div "h ero.jumpUp Presiona intro h ero.moveUp Presiona intro h ero.jumpDown Presiona…" at bounding box center [417, 138] width 167 height 110
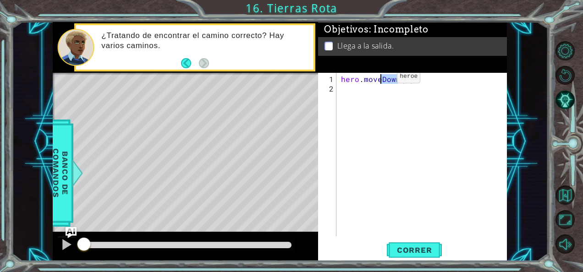
drag, startPoint x: 397, startPoint y: 81, endPoint x: 381, endPoint y: 80, distance: 15.6
click at [381, 80] on div "hero . moveDown ( 1 )" at bounding box center [424, 165] width 170 height 183
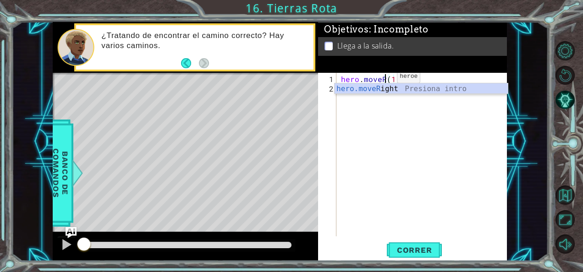
type textarea "hero.moveRight(1)(1)"
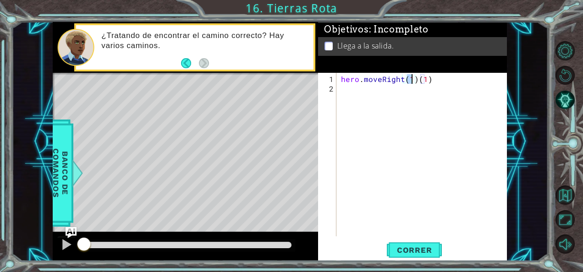
click at [367, 87] on div "hero . moveRight ( 1 ) ( 1 )" at bounding box center [424, 165] width 170 height 183
type textarea "j"
type textarea "h"
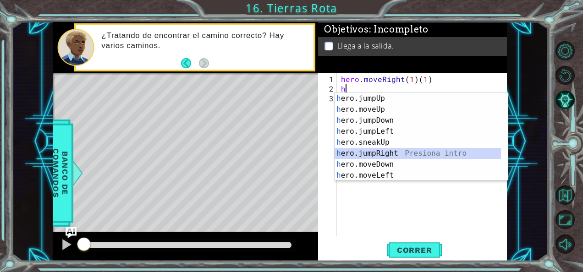
click at [408, 149] on div "h ero.jumpUp Presiona intro h ero.moveUp Presiona intro h ero.jumpDown Presiona…" at bounding box center [417, 148] width 167 height 110
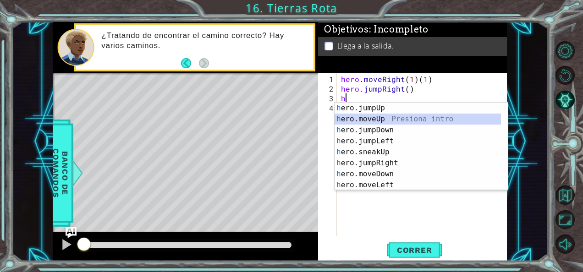
click at [379, 119] on div "h ero.jumpUp Presiona intro h ero.moveUp Presiona intro h ero.jumpDown Presiona…" at bounding box center [417, 158] width 167 height 110
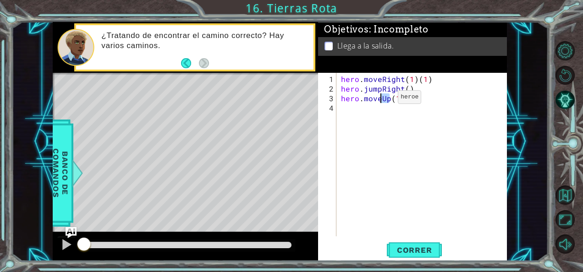
drag, startPoint x: 388, startPoint y: 101, endPoint x: 382, endPoint y: 101, distance: 6.0
click at [382, 101] on div "hero . moveRight ( 1 ) ( 1 ) hero . jumpRight ( ) hero . moveUp ( 1 )" at bounding box center [424, 165] width 170 height 183
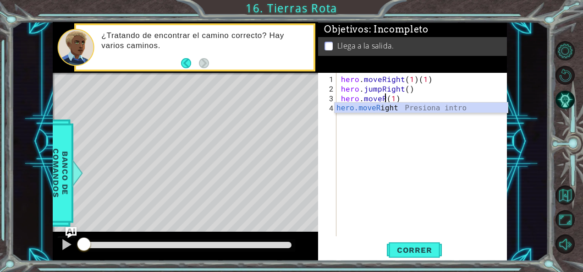
scroll to position [0, 2]
type textarea "hero.moveRight(1)(1)"
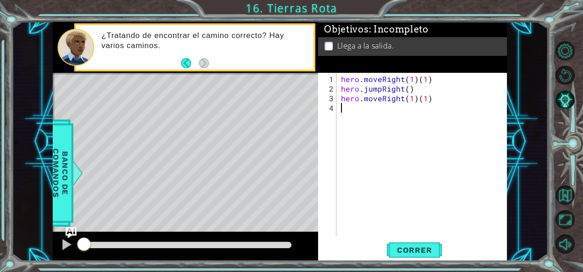
click at [432, 106] on div "hero . moveRight ( 1 ) ( 1 ) hero . jumpRight ( ) hero . moveRight ( 1 ) ( 1 )" at bounding box center [424, 165] width 170 height 183
drag, startPoint x: 430, startPoint y: 101, endPoint x: 417, endPoint y: 98, distance: 13.1
click at [417, 98] on div "hero . moveRight ( 1 ) ( 1 ) hero . jumpRight ( ) hero . moveRight ( 1 ) ( 1 )" at bounding box center [424, 165] width 170 height 183
drag, startPoint x: 428, startPoint y: 75, endPoint x: 414, endPoint y: 76, distance: 13.3
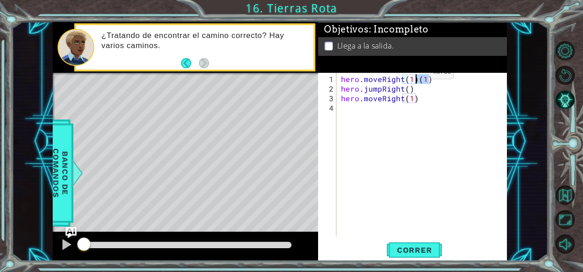
click at [414, 76] on div "hero . moveRight ( 1 ) ( 1 ) hero . jumpRight ( ) hero . moveRight ( 1 )" at bounding box center [424, 165] width 170 height 183
type textarea "hero.moveRight(1)"
click at [427, 242] on button "Correr" at bounding box center [414, 249] width 55 height 19
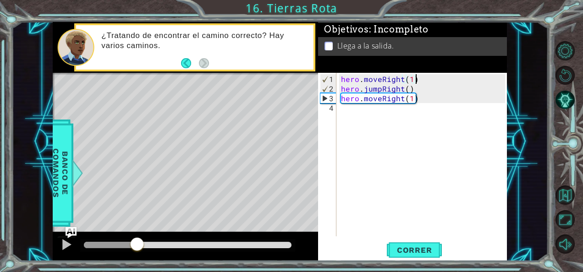
drag, startPoint x: 98, startPoint y: 246, endPoint x: 266, endPoint y: 232, distance: 167.8
click at [138, 247] on div at bounding box center [137, 245] width 16 height 16
click at [69, 240] on div at bounding box center [66, 245] width 12 height 12
click at [360, 115] on div "hero . moveRight ( 1 ) hero . jumpRight ( ) hero . moveRight ( 1 )" at bounding box center [424, 165] width 170 height 183
type textarea "H"
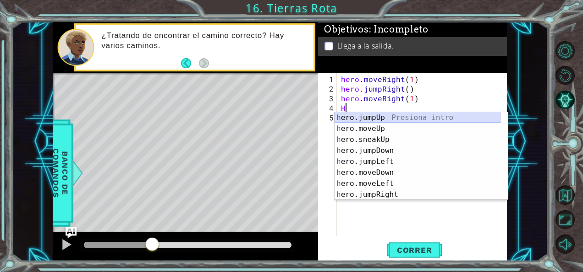
click at [371, 116] on div "h ero.jumpUp Presiona intro h ero.moveUp Presiona intro h ero.sneakUp Presiona …" at bounding box center [417, 167] width 167 height 110
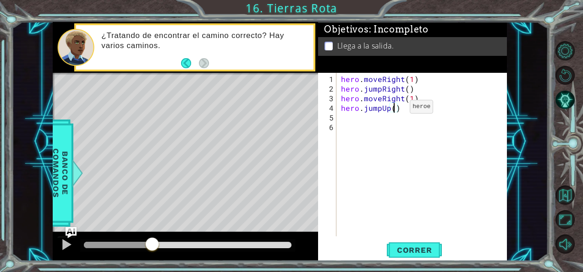
click at [394, 110] on div "hero . moveRight ( 1 ) hero . jumpRight ( ) hero . moveRight ( 1 ) hero . jumpU…" at bounding box center [424, 165] width 170 height 183
type textarea "hero.jumpUp()"
click at [366, 118] on div "hero . moveRight ( 1 ) hero . jumpRight ( ) hero . moveRight ( 1 ) hero . jumpU…" at bounding box center [424, 165] width 170 height 183
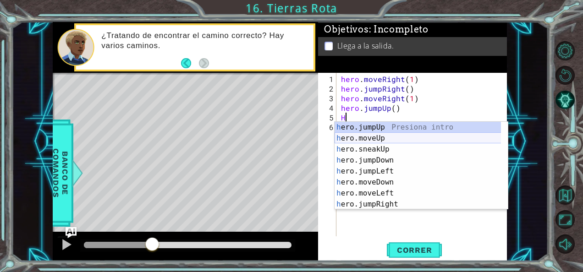
click at [378, 137] on div "h ero.jumpUp Presiona intro h ero.moveUp Presiona intro h ero.sneakUp Presiona …" at bounding box center [417, 177] width 167 height 110
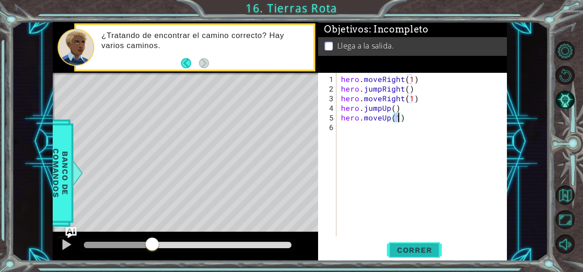
type textarea "hero.moveUp(1)"
click at [418, 244] on button "Correr" at bounding box center [414, 249] width 55 height 19
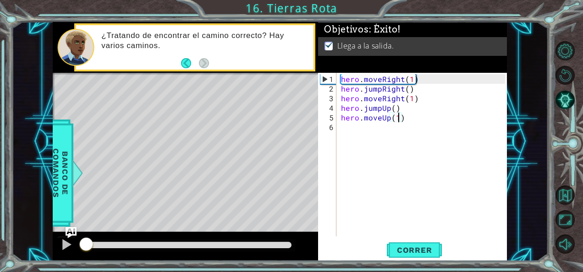
drag, startPoint x: 106, startPoint y: 244, endPoint x: 87, endPoint y: 245, distance: 19.3
click at [87, 245] on div at bounding box center [86, 245] width 16 height 16
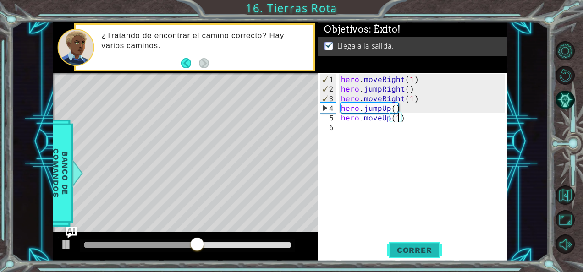
click at [404, 247] on span "Correr" at bounding box center [414, 249] width 54 height 9
drag, startPoint x: 114, startPoint y: 245, endPoint x: 241, endPoint y: 260, distance: 127.7
click at [240, 260] on div at bounding box center [185, 246] width 265 height 29
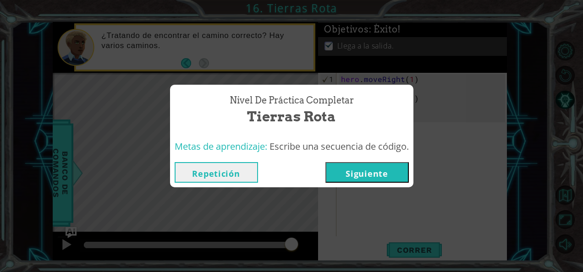
click at [360, 170] on button "Siguiente" at bounding box center [366, 172] width 83 height 21
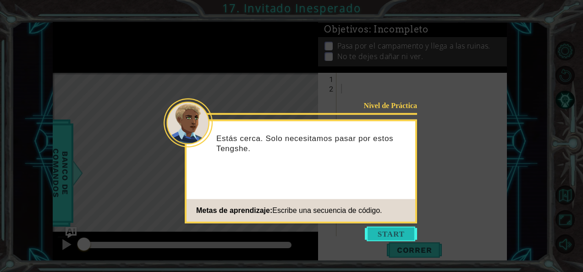
click at [392, 236] on button "Start" at bounding box center [391, 234] width 52 height 15
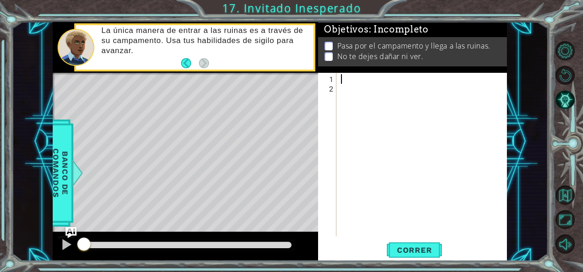
click at [357, 75] on div at bounding box center [424, 165] width 170 height 183
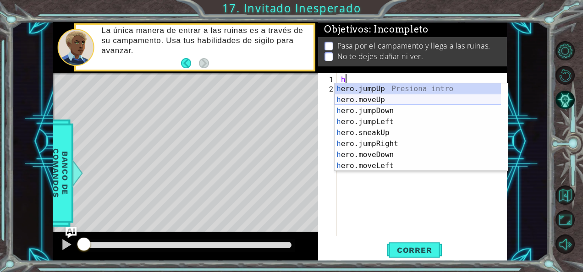
click at [391, 95] on div "h ero.jumpUp Presiona intro h ero.moveUp Presiona intro h ero.jumpDown Presiona…" at bounding box center [417, 138] width 167 height 110
type textarea "hero.moveUp(1)"
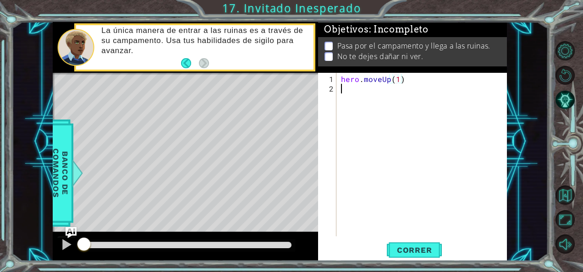
click at [366, 93] on div "hero . moveUp ( 1 )" at bounding box center [424, 165] width 170 height 183
type textarea "h"
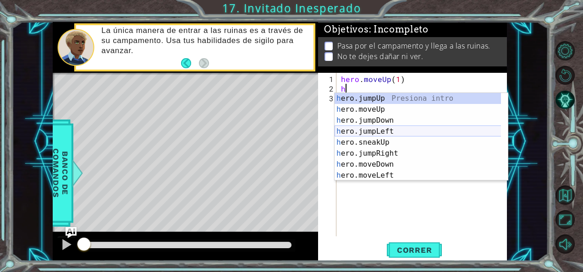
click at [388, 127] on div "h ero.jumpUp Presiona intro h ero.moveUp Presiona intro h ero.jumpDown Presiona…" at bounding box center [417, 148] width 167 height 110
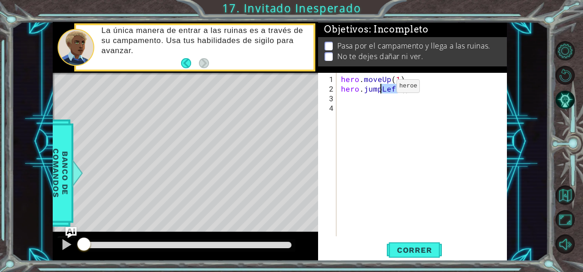
drag, startPoint x: 397, startPoint y: 91, endPoint x: 381, endPoint y: 90, distance: 16.5
click at [381, 90] on div "hero . moveUp ( 1 ) hero . jumpLeft ( )" at bounding box center [424, 165] width 170 height 183
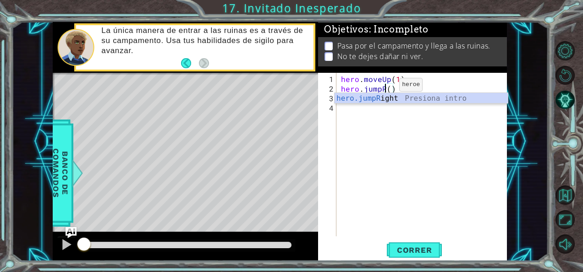
type textarea "hero.jumpRight"
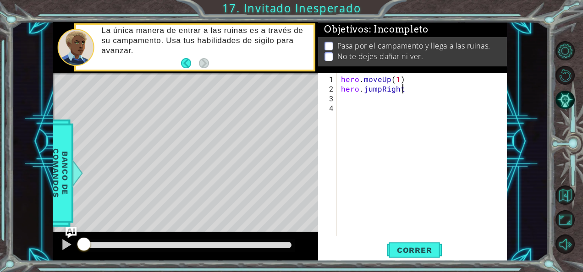
click at [373, 97] on div "hero . moveUp ( 1 ) hero . jumpRight" at bounding box center [424, 165] width 170 height 183
type textarea "H"
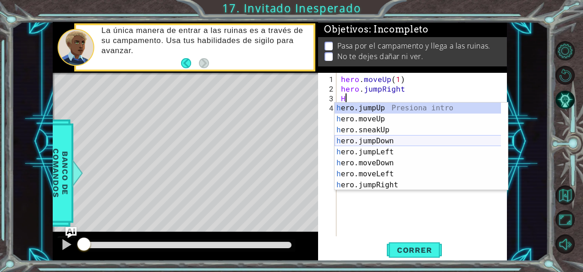
click at [391, 137] on div "h ero.jumpUp Presiona intro h ero.moveUp Presiona intro h ero.sneakUp Presiona …" at bounding box center [421, 158] width 174 height 110
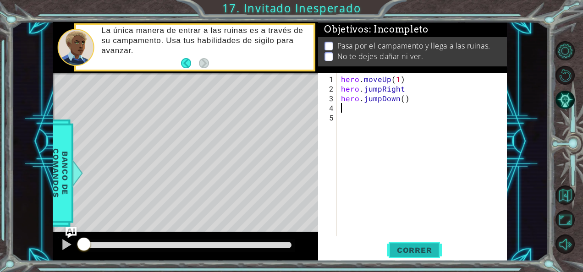
click at [392, 249] on span "Correr" at bounding box center [414, 249] width 54 height 9
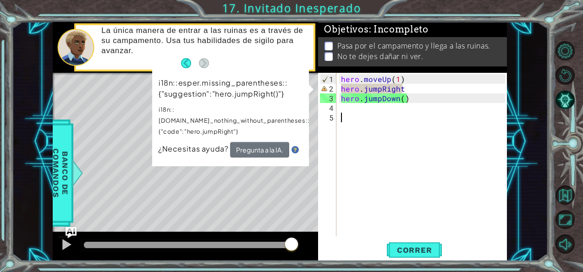
click at [365, 147] on div "hero . moveUp ( 1 ) hero . jumpRight hero . jumpDown ( )" at bounding box center [424, 165] width 170 height 183
click at [434, 248] on span "Correr" at bounding box center [414, 249] width 54 height 9
click at [252, 142] on button "Pregunta a la IA." at bounding box center [259, 150] width 59 height 16
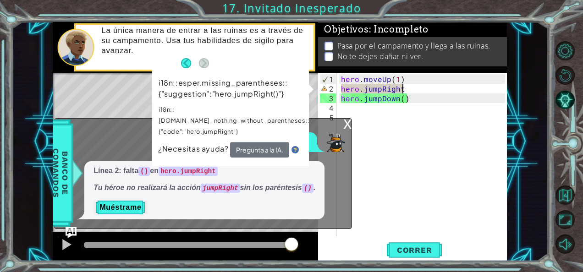
click at [405, 92] on div "hero . moveUp ( 1 ) hero . jumpRight hero . jumpDown ( )" at bounding box center [424, 165] width 170 height 183
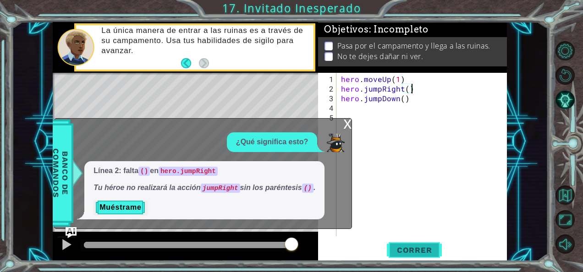
type textarea "hero.jumpRight()"
click at [439, 244] on button "Correr" at bounding box center [414, 249] width 55 height 19
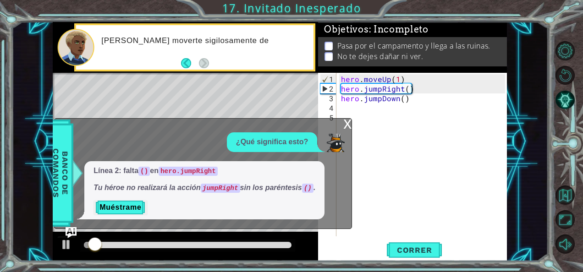
click at [348, 125] on div "x" at bounding box center [347, 123] width 8 height 9
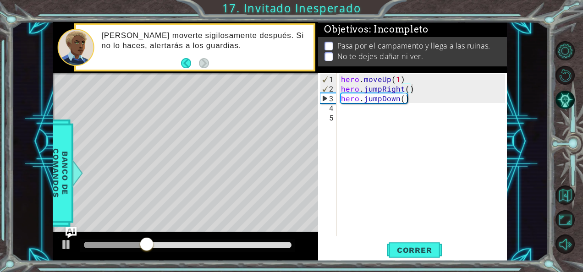
scroll to position [0, 0]
click at [367, 115] on div "hero . moveUp ( 1 ) hero . jumpRight ( ) hero . jumpDown ( )" at bounding box center [424, 165] width 170 height 183
click at [364, 107] on div "hero . moveUp ( 1 ) hero . jumpRight ( ) hero . jumpDown ( )" at bounding box center [424, 165] width 170 height 183
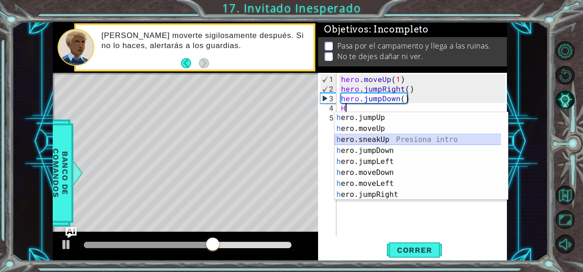
click at [380, 137] on div "h ero.jumpUp Presiona intro h ero.moveUp Presiona intro h ero.sneakUp Presiona …" at bounding box center [417, 167] width 167 height 110
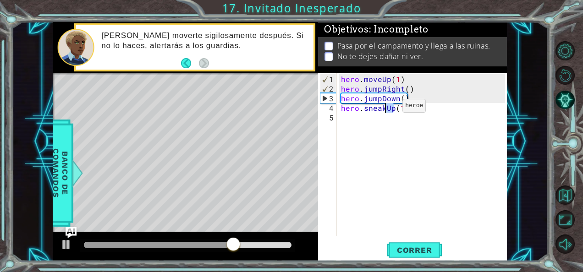
drag, startPoint x: 394, startPoint y: 110, endPoint x: 387, endPoint y: 109, distance: 7.5
click at [387, 109] on div "hero . moveUp ( 1 ) hero . jumpRight ( ) hero . jumpDown ( ) hero . sneakUp ( 1…" at bounding box center [424, 165] width 170 height 183
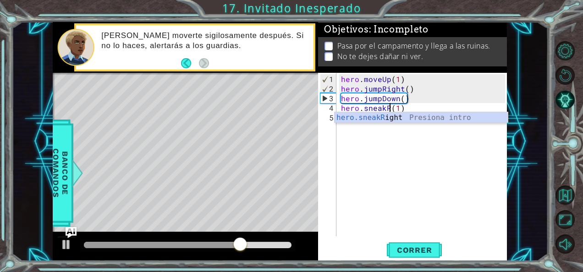
scroll to position [0, 3]
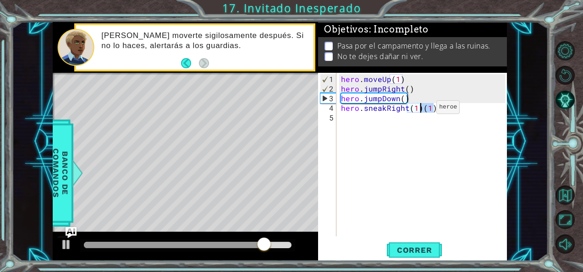
drag, startPoint x: 435, startPoint y: 109, endPoint x: 420, endPoint y: 111, distance: 14.9
click at [420, 111] on div "hero . moveUp ( 1 ) hero . jumpRight ( ) hero . jumpDown ( ) hero . sneakRight …" at bounding box center [424, 165] width 170 height 183
type textarea "hero.sneakRight(1)"
click at [411, 124] on div "hero . moveUp ( 1 ) hero . jumpRight ( ) hero . jumpDown ( ) hero . sneakRight …" at bounding box center [424, 165] width 170 height 183
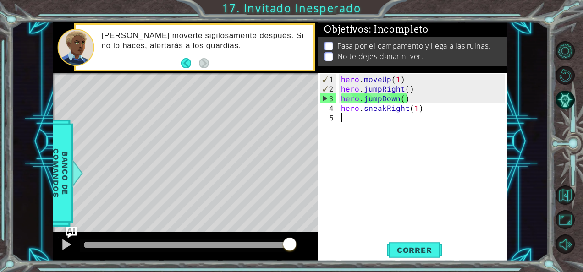
scroll to position [0, 0]
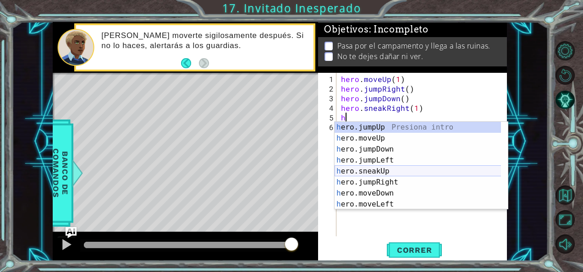
click at [394, 169] on div "h ero.jumpUp Presiona intro h ero.moveUp Presiona intro h ero.jumpDown Presiona…" at bounding box center [417, 177] width 167 height 110
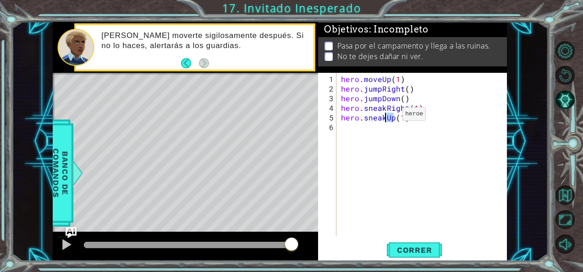
drag, startPoint x: 392, startPoint y: 118, endPoint x: 387, endPoint y: 117, distance: 5.6
click at [387, 117] on div "hero . moveUp ( 1 ) hero . jumpRight ( ) hero . jumpDown ( ) hero . sneakRight …" at bounding box center [424, 165] width 170 height 183
drag, startPoint x: 432, startPoint y: 118, endPoint x: 417, endPoint y: 118, distance: 15.6
click at [417, 118] on div "hero . moveUp ( 1 ) hero . jumpRight ( ) hero . jumpDown ( ) hero . sneakRight …" at bounding box center [424, 165] width 170 height 183
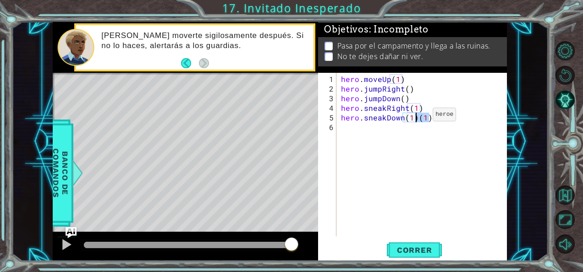
type textarea "hero.sneakDown(1)"
click at [413, 136] on div "hero . moveUp ( 1 ) hero . jumpRight ( ) hero . jumpDown ( ) hero . sneakRight …" at bounding box center [424, 165] width 170 height 183
click at [408, 117] on div "hero . moveUp ( 1 ) hero . jumpRight ( ) hero . jumpDown ( ) hero . sneakRight …" at bounding box center [424, 165] width 170 height 183
type textarea "hero.sneakDown(1)"
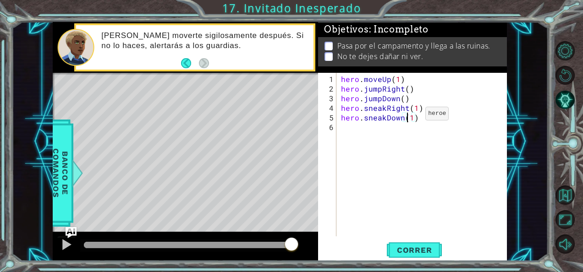
click at [409, 117] on div "hero . moveUp ( 1 ) hero . jumpRight ( ) hero . jumpDown ( ) hero . sneakRight …" at bounding box center [424, 165] width 170 height 183
click at [395, 130] on div "hero . moveUp ( 1 ) hero . jumpRight ( ) hero . jumpDown ( ) hero . sneakRight …" at bounding box center [424, 165] width 170 height 183
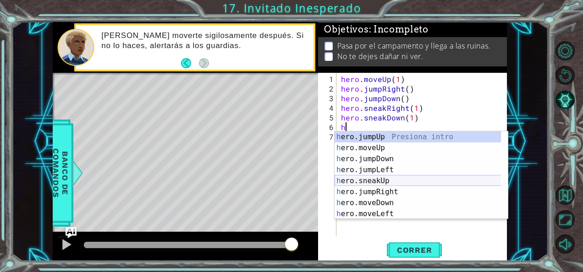
click at [379, 179] on div "h ero.jumpUp Presiona intro h ero.moveUp Presiona intro h ero.jumpDown Presiona…" at bounding box center [417, 186] width 167 height 110
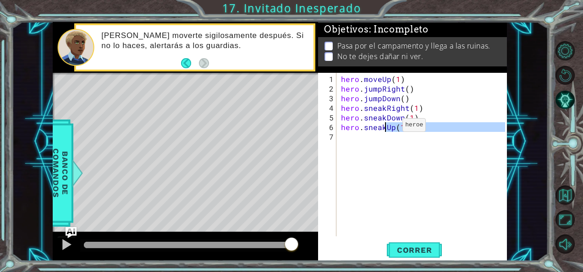
click at [388, 130] on div "hero . moveUp ( 1 ) hero . jumpRight ( ) hero . jumpDown ( ) hero . sneakRight …" at bounding box center [424, 165] width 170 height 183
click at [392, 128] on div "hero . moveUp ( 1 ) hero . jumpRight ( ) hero . jumpDown ( ) hero . sneakRight …" at bounding box center [422, 155] width 166 height 164
drag, startPoint x: 393, startPoint y: 128, endPoint x: 386, endPoint y: 129, distance: 6.5
click at [386, 129] on div "hero . moveUp ( 1 ) hero . jumpRight ( ) hero . jumpDown ( ) hero . sneakRight …" at bounding box center [424, 165] width 170 height 183
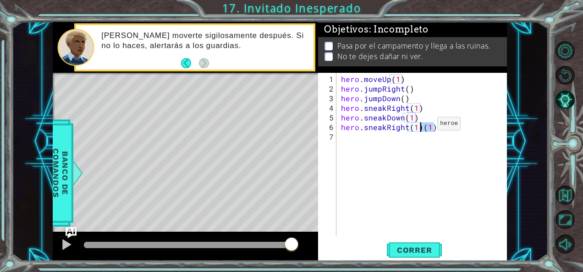
drag, startPoint x: 434, startPoint y: 125, endPoint x: 421, endPoint y: 127, distance: 12.5
click at [421, 127] on div "hero . moveUp ( 1 ) hero . jumpRight ( ) hero . jumpDown ( ) hero . sneakRight …" at bounding box center [424, 165] width 170 height 183
click at [414, 124] on div "hero . moveUp ( 1 ) hero . jumpRight ( ) hero . jumpDown ( ) hero . sneakRight …" at bounding box center [424, 165] width 170 height 183
type textarea "hero.sneakRight(2)"
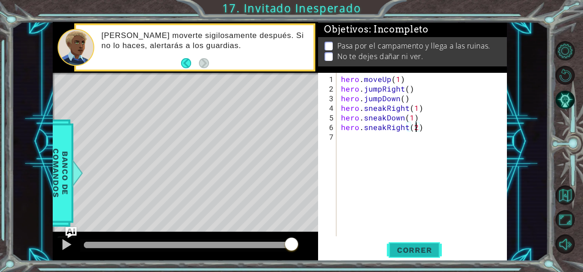
click at [423, 249] on span "Correr" at bounding box center [414, 249] width 54 height 9
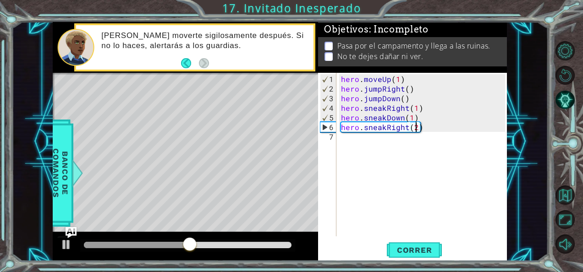
click at [357, 140] on div "hero . moveUp ( 1 ) hero . jumpRight ( ) hero . jumpDown ( ) hero . sneakRight …" at bounding box center [424, 165] width 170 height 183
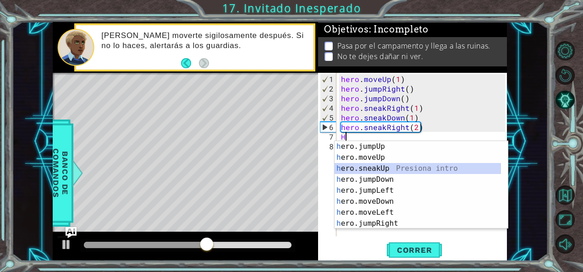
click at [386, 172] on div "h ero.jumpUp Presiona intro h ero.moveUp Presiona intro h ero.sneakUp Presiona …" at bounding box center [417, 196] width 167 height 110
type textarea "hero.sneakUp(1)"
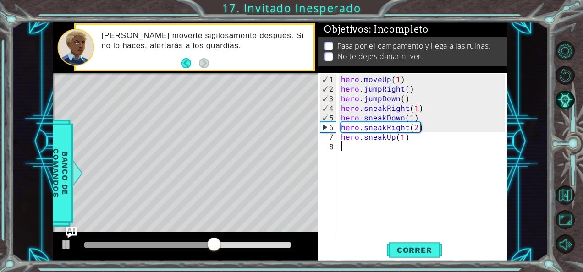
click at [395, 167] on div "hero . moveUp ( 1 ) hero . jumpRight ( ) hero . jumpDown ( ) hero . sneakRight …" at bounding box center [424, 165] width 170 height 183
click at [396, 123] on div "hero . moveUp ( 1 ) hero . jumpRight ( ) hero . jumpDown ( ) hero . sneakRight …" at bounding box center [424, 165] width 170 height 183
click at [386, 138] on div "hero . moveUp ( 1 ) hero . jumpRight ( ) hero . jumpDown ( ) hero . sneakRight …" at bounding box center [424, 165] width 170 height 183
type textarea "hero.sneakUp(1)"
click at [386, 138] on div "hero . moveUp ( 1 ) hero . jumpRight ( ) hero . jumpDown ( ) hero . sneakRight …" at bounding box center [424, 165] width 170 height 183
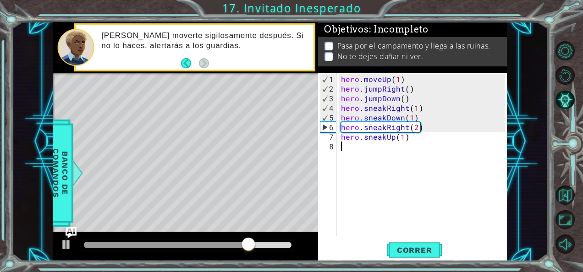
click at [382, 149] on div "hero . moveUp ( 1 ) hero . jumpRight ( ) hero . jumpDown ( ) hero . sneakRight …" at bounding box center [424, 165] width 170 height 183
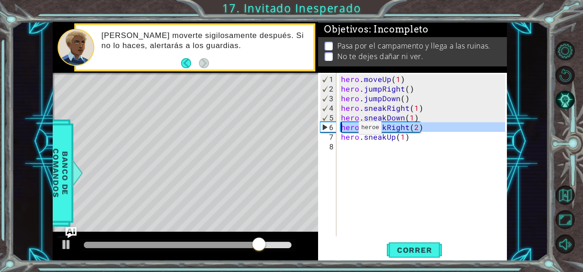
click at [324, 125] on div "6" at bounding box center [328, 127] width 16 height 10
type textarea "hero.sneakRight(2)"
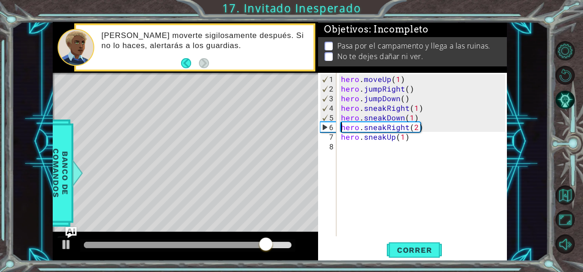
click at [394, 169] on div "hero . moveUp ( 1 ) hero . jumpRight ( ) hero . jumpDown ( ) hero . sneakRight …" at bounding box center [424, 165] width 170 height 183
click at [433, 247] on span "Correr" at bounding box center [414, 249] width 54 height 9
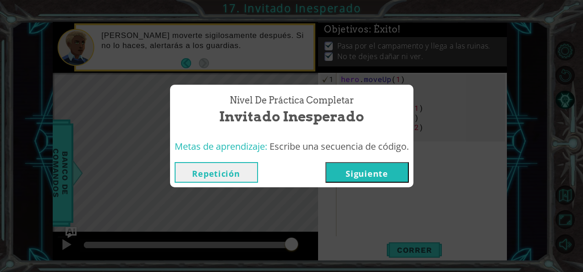
click at [349, 174] on button "Siguiente" at bounding box center [366, 172] width 83 height 21
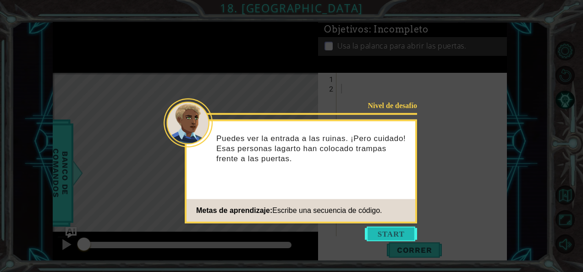
click at [393, 229] on button "Start" at bounding box center [391, 234] width 52 height 15
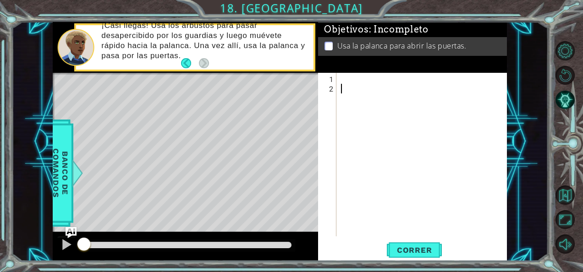
click at [368, 75] on div at bounding box center [424, 165] width 170 height 183
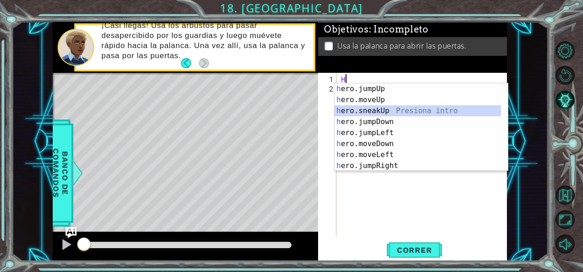
click at [378, 107] on div "h ero.jumpUp Presiona intro h ero.moveUp Presiona intro h ero.sneakUp Presiona …" at bounding box center [417, 138] width 167 height 110
type textarea "hero.sneakUp(1)"
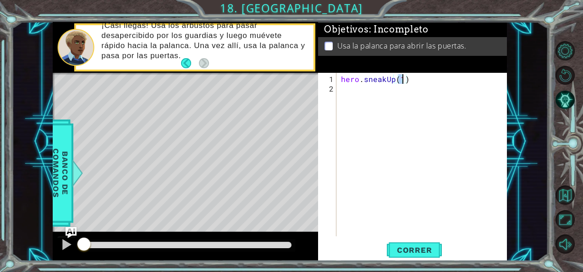
click at [375, 90] on div "hero . sneakUp ( 1 )" at bounding box center [424, 165] width 170 height 183
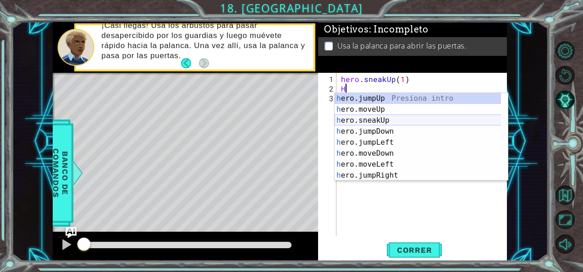
click at [379, 120] on div "h ero.jumpUp Presiona intro h ero.moveUp Presiona intro h ero.sneakUp Presiona …" at bounding box center [417, 148] width 167 height 110
type textarea "hero.sneakUp(1)"
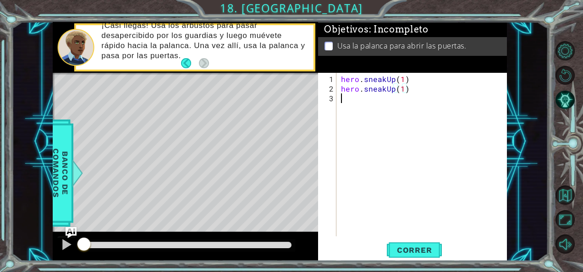
click at [356, 102] on div "hero . sneakUp ( 1 ) hero . sneakUp ( 1 )" at bounding box center [424, 165] width 170 height 183
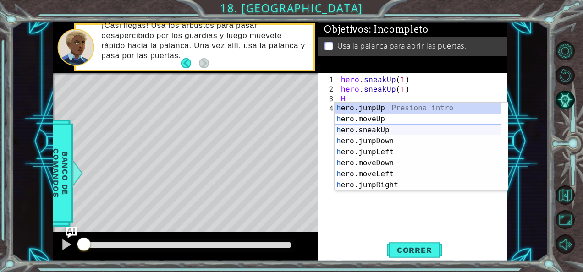
click at [381, 125] on div "h ero.jumpUp Presiona intro h ero.moveUp Presiona intro h ero.sneakUp Presiona …" at bounding box center [417, 158] width 167 height 110
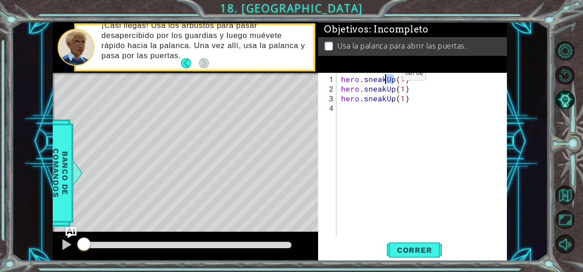
drag, startPoint x: 394, startPoint y: 77, endPoint x: 386, endPoint y: 77, distance: 7.8
click at [386, 77] on div "hero . sneakUp ( 1 ) hero . sneakUp ( 1 ) hero . sneakUp ( 1 )" at bounding box center [424, 165] width 170 height 183
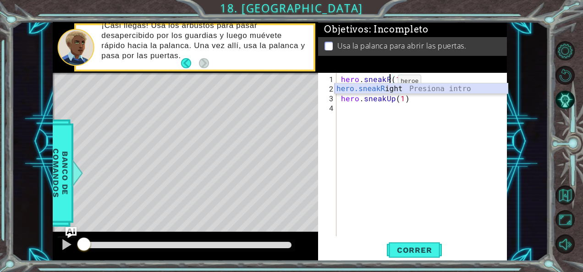
click at [389, 88] on div "hero.sneakR ight Presiona intro" at bounding box center [421, 99] width 174 height 33
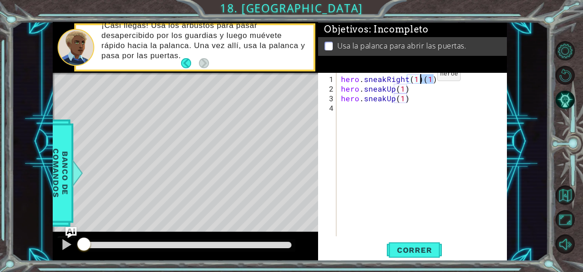
drag, startPoint x: 434, startPoint y: 79, endPoint x: 421, endPoint y: 78, distance: 12.9
click at [421, 78] on div "hero . sneakRight ( 1 ) ( 1 ) hero . sneakUp ( 1 ) hero . sneakUp ( 1 )" at bounding box center [424, 165] width 170 height 183
drag, startPoint x: 393, startPoint y: 89, endPoint x: 384, endPoint y: 89, distance: 9.2
click at [384, 89] on div "hero . sneakRight ( 1 ) hero . sneakUp ( 1 ) hero . sneakUp ( 1 )" at bounding box center [424, 165] width 170 height 183
click at [400, 90] on div "hero . sneakRight ( 1 ) hero . sneakUp ( 1 ) hero . sneakUp ( 1 )" at bounding box center [424, 165] width 170 height 183
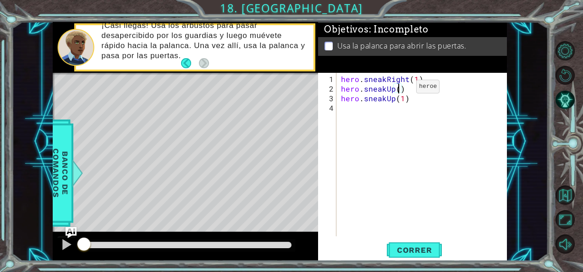
scroll to position [0, 4]
drag, startPoint x: 393, startPoint y: 100, endPoint x: 385, endPoint y: 96, distance: 9.4
click at [385, 96] on div "hero . sneakRight ( 1 ) hero . sneakUp ( 2 ) hero . sneakUp ( 1 )" at bounding box center [424, 165] width 170 height 183
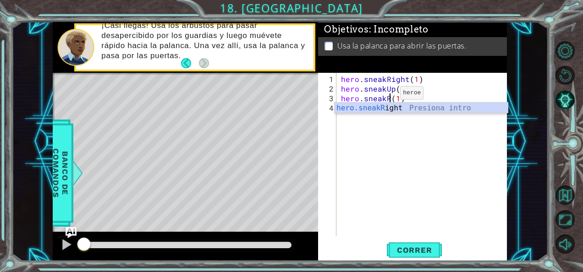
scroll to position [0, 3]
click at [397, 108] on div "hero.sneakR ight Presiona intro" at bounding box center [421, 119] width 174 height 33
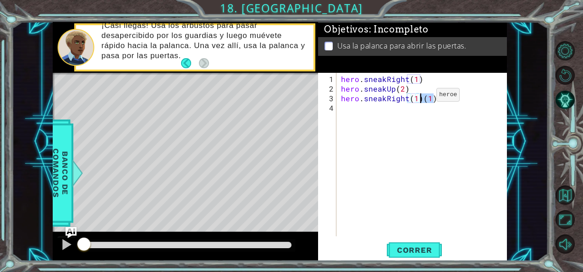
drag, startPoint x: 434, startPoint y: 99, endPoint x: 420, endPoint y: 98, distance: 13.8
click at [420, 98] on div "hero . sneakRight ( 1 ) hero . sneakUp ( 2 ) hero . sneakRight ( 1 ) ( 1 )" at bounding box center [424, 165] width 170 height 183
type textarea "hero.sneakRight(1)"
click at [352, 110] on div "hero . sneakRight ( 1 ) hero . sneakUp ( 2 ) hero . sneakRight ( 1 )" at bounding box center [424, 165] width 170 height 183
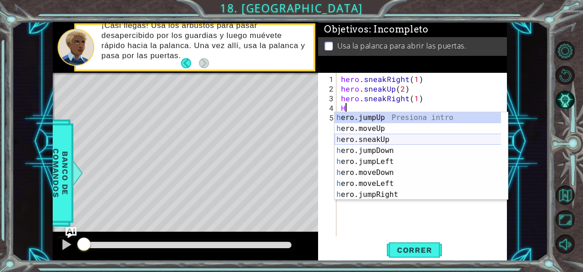
click at [385, 142] on div "h ero.jumpUp Presiona intro h ero.moveUp Presiona intro h ero.sneakUp Presiona …" at bounding box center [417, 167] width 167 height 110
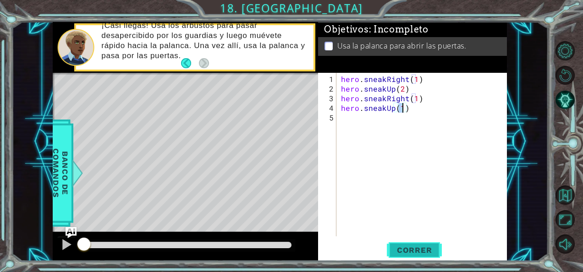
type textarea "hero.sneakUp(1)"
click at [429, 251] on span "Correr" at bounding box center [414, 249] width 54 height 9
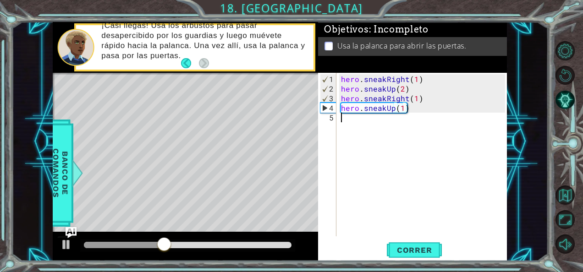
click at [360, 118] on div "hero . sneakRight ( 1 ) hero . sneakUp ( 2 ) hero . sneakRight ( 1 ) hero . sne…" at bounding box center [424, 165] width 170 height 183
type textarea "H"
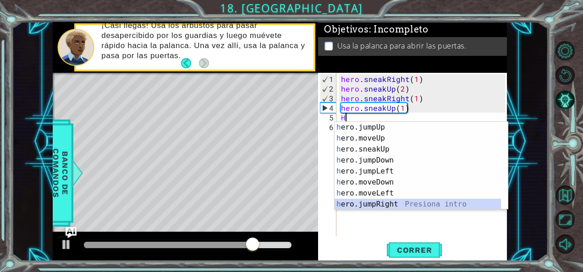
click at [394, 201] on div "h ero.jumpUp Presiona intro h ero.moveUp Presiona intro h ero.sneakUp Presiona …" at bounding box center [417, 177] width 167 height 110
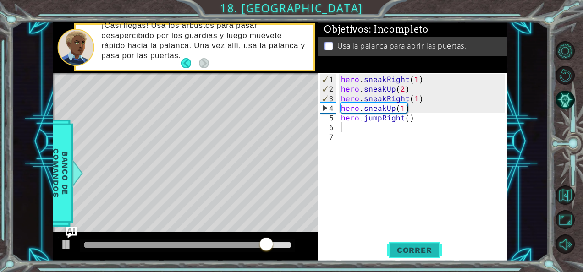
click at [409, 243] on button "Correr" at bounding box center [414, 249] width 55 height 19
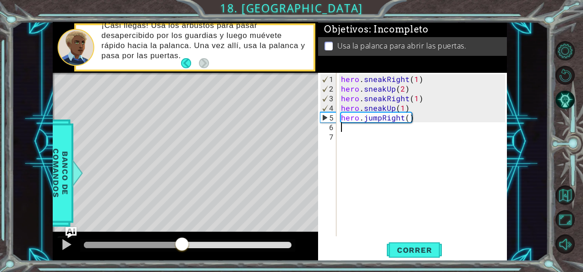
click at [180, 229] on div "methods hero use(thing) moveUp(steps) moveDown(steps) moveLeft(steps) moveRight…" at bounding box center [280, 142] width 454 height 240
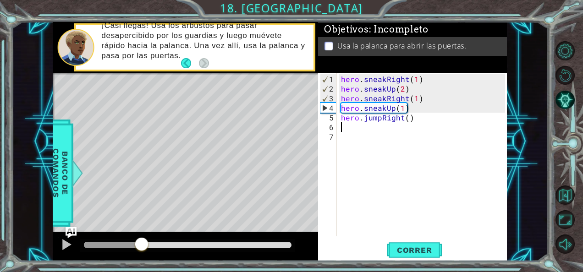
drag, startPoint x: 195, startPoint y: 240, endPoint x: 78, endPoint y: 234, distance: 117.0
click at [139, 238] on div at bounding box center [141, 245] width 16 height 16
click at [64, 239] on div at bounding box center [66, 245] width 12 height 12
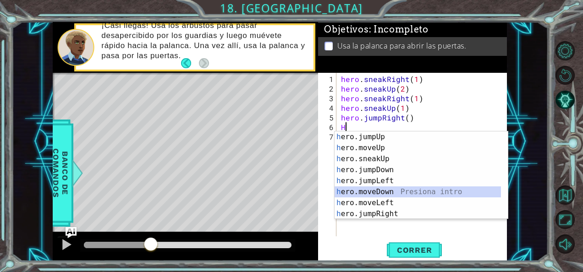
click at [414, 189] on div "h ero.jumpUp Presiona intro h ero.moveUp Presiona intro h ero.sneakUp Presiona …" at bounding box center [417, 186] width 167 height 110
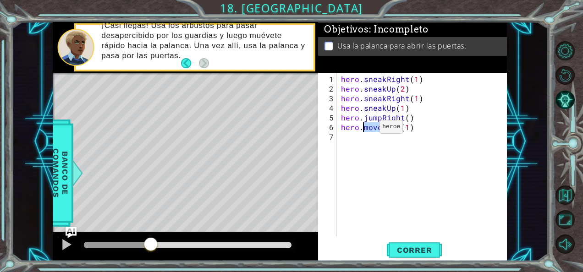
drag, startPoint x: 390, startPoint y: 126, endPoint x: 364, endPoint y: 130, distance: 26.8
click at [364, 130] on div "hero . sneakRight ( 1 ) hero . sneakUp ( 2 ) hero . sneakRight ( 1 ) hero . sne…" at bounding box center [424, 165] width 170 height 183
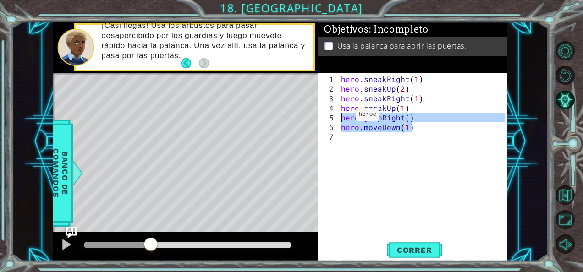
drag, startPoint x: 419, startPoint y: 130, endPoint x: 340, endPoint y: 118, distance: 79.6
click at [340, 118] on div "hero . sneakRight ( 1 ) hero . sneakUp ( 2 ) hero . sneakRight ( 1 ) hero . sne…" at bounding box center [424, 165] width 170 height 183
type textarea "hero.jumpRight() hero.moveDown(1)"
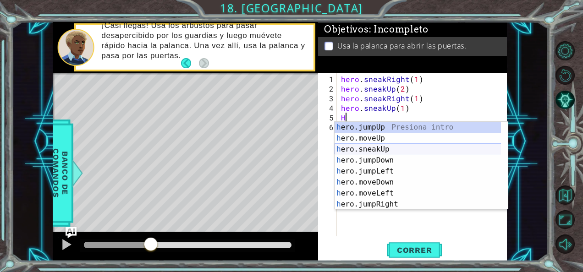
click at [396, 151] on div "h ero.jumpUp Presiona intro h ero.moveUp Presiona intro h ero.sneakUp Presiona …" at bounding box center [417, 177] width 167 height 110
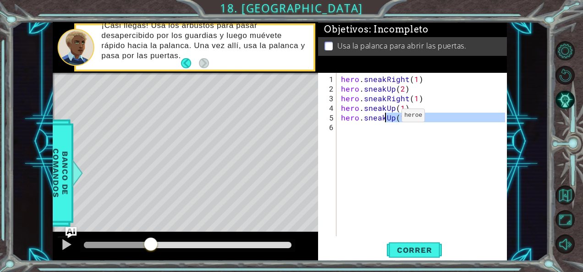
drag, startPoint x: 393, startPoint y: 122, endPoint x: 387, endPoint y: 119, distance: 7.2
click at [387, 119] on div "hero . sneakRight ( 1 ) hero . sneakUp ( 2 ) hero . sneakRight ( 1 ) hero . sne…" at bounding box center [424, 165] width 170 height 183
click at [391, 119] on div "hero . sneakRight ( 1 ) hero . sneakUp ( 2 ) hero . sneakRight ( 1 ) hero . sne…" at bounding box center [422, 155] width 166 height 164
drag, startPoint x: 392, startPoint y: 119, endPoint x: 386, endPoint y: 119, distance: 6.0
click at [386, 119] on div "hero . sneakRight ( 1 ) hero . sneakUp ( 2 ) hero . sneakRight ( 1 ) hero . sne…" at bounding box center [424, 165] width 170 height 183
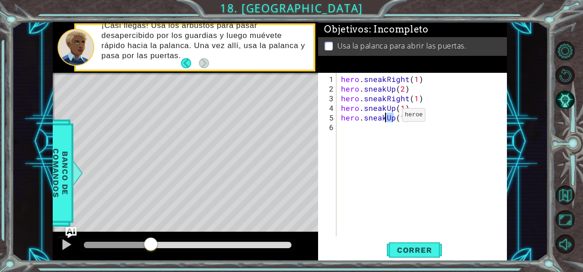
scroll to position [0, 3]
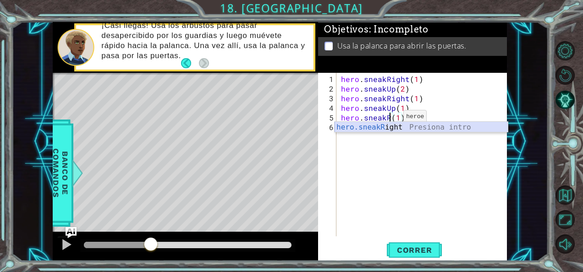
click at [390, 123] on div "hero.sneakR ight Presiona intro" at bounding box center [421, 138] width 174 height 33
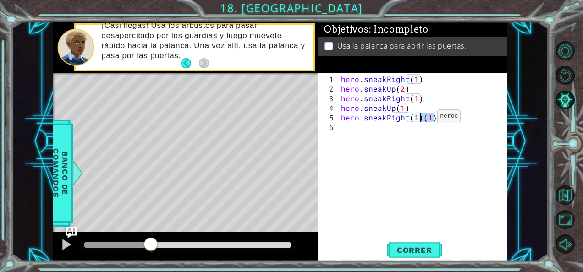
drag, startPoint x: 429, startPoint y: 120, endPoint x: 421, endPoint y: 120, distance: 7.3
click at [421, 120] on div "hero . sneakRight ( 1 ) hero . sneakUp ( 2 ) hero . sneakRight ( 1 ) hero . sne…" at bounding box center [424, 165] width 170 height 183
type textarea "hero.sneakRight(1)"
drag, startPoint x: 428, startPoint y: 248, endPoint x: 398, endPoint y: 248, distance: 29.8
click at [428, 249] on span "Correr" at bounding box center [414, 249] width 54 height 9
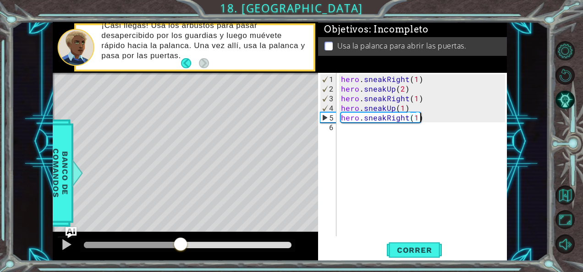
drag, startPoint x: 95, startPoint y: 245, endPoint x: 180, endPoint y: 233, distance: 86.0
click at [180, 233] on div at bounding box center [185, 246] width 265 height 29
click at [64, 239] on div at bounding box center [66, 245] width 12 height 12
click at [346, 132] on div "hero . sneakRight ( 1 ) hero . sneakUp ( 2 ) hero . sneakRight ( 1 ) hero . sne…" at bounding box center [424, 165] width 170 height 183
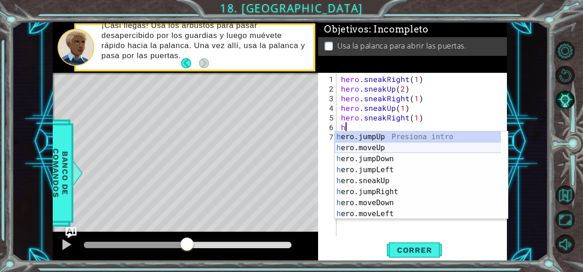
click at [383, 152] on div "h ero.jumpUp Presiona intro h ero.moveUp Presiona intro h ero.jumpDown Presiona…" at bounding box center [417, 186] width 167 height 110
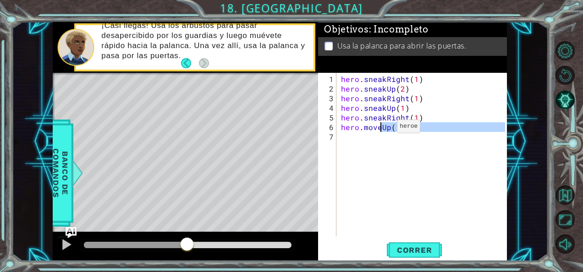
drag, startPoint x: 387, startPoint y: 131, endPoint x: 381, endPoint y: 130, distance: 6.0
click at [381, 130] on div "hero . sneakRight ( 1 ) hero . sneakUp ( 2 ) hero . sneakRight ( 1 ) hero . sne…" at bounding box center [424, 165] width 170 height 183
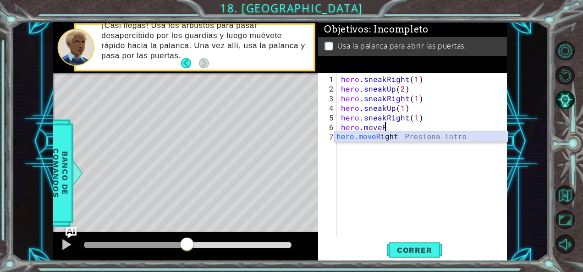
click at [390, 137] on div "hero.moveR ight Presiona intro" at bounding box center [421, 147] width 174 height 33
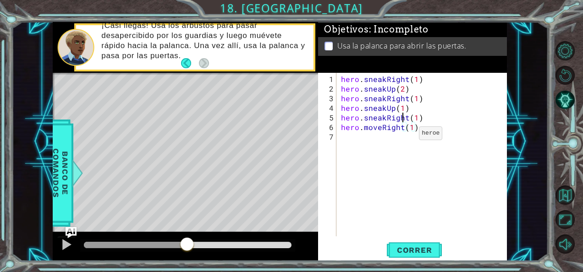
click at [403, 137] on div "hero . sneakRight ( 1 ) hero . sneakUp ( 2 ) hero . sneakRight ( 1 ) hero . sne…" at bounding box center [424, 165] width 170 height 183
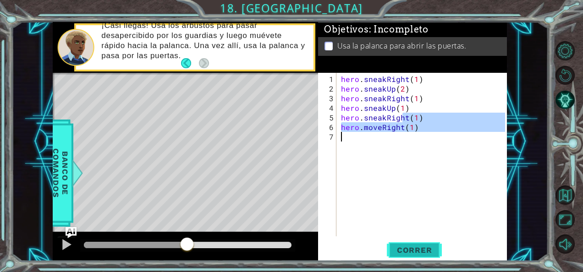
type textarea "hero.moveRight(1)"
click at [425, 247] on span "Correr" at bounding box center [414, 249] width 54 height 9
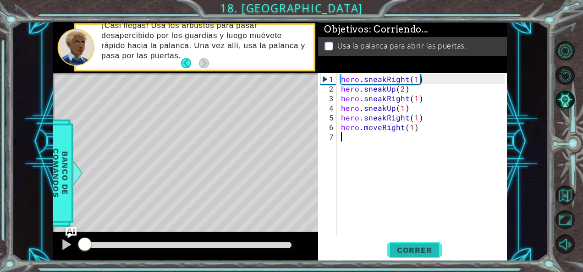
scroll to position [0, 0]
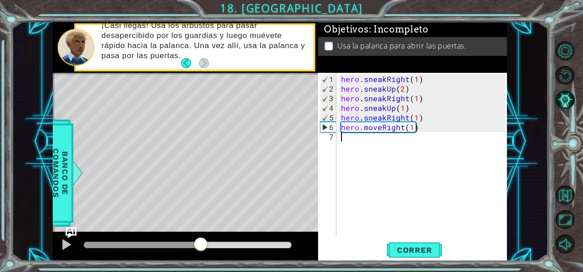
drag, startPoint x: 103, startPoint y: 242, endPoint x: 201, endPoint y: 236, distance: 98.7
click at [201, 236] on div at bounding box center [185, 246] width 265 height 29
click at [65, 240] on div at bounding box center [66, 245] width 12 height 12
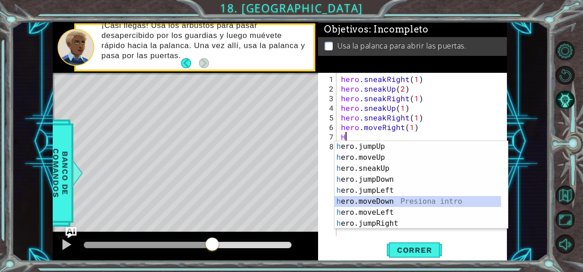
click at [387, 201] on div "h ero.jumpUp Presiona intro h ero.moveUp Presiona intro h ero.sneakUp Presiona …" at bounding box center [417, 196] width 167 height 110
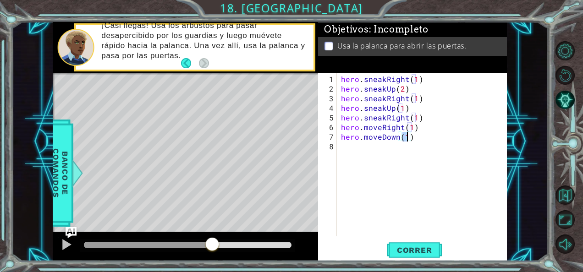
click at [372, 154] on div "hero . sneakRight ( 1 ) hero . sneakUp ( 2 ) hero . sneakRight ( 1 ) hero . sne…" at bounding box center [424, 165] width 170 height 183
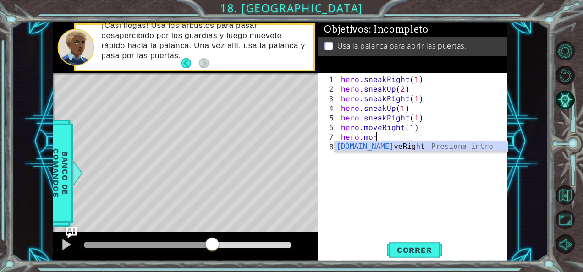
scroll to position [0, 1]
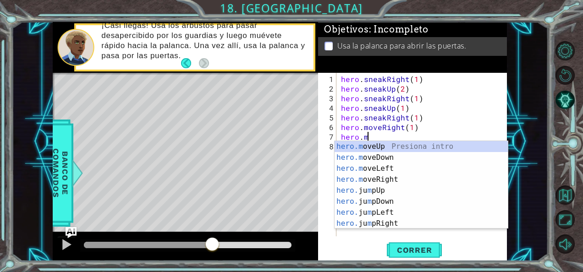
type textarea "hero."
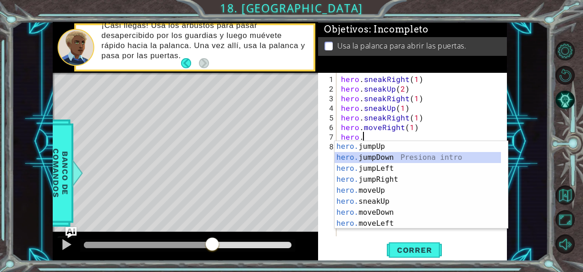
click at [377, 157] on div "hero. jumpUp Presiona intro hero. jumpDown Presiona intro hero. jumpLeft Presio…" at bounding box center [417, 196] width 167 height 110
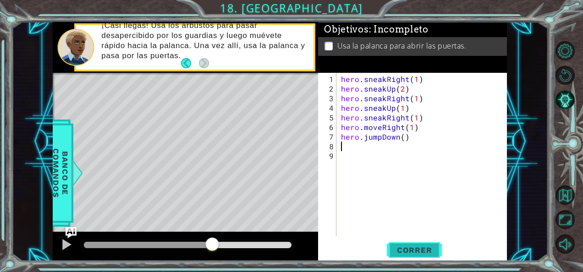
click at [436, 255] on button "Correr" at bounding box center [414, 249] width 55 height 19
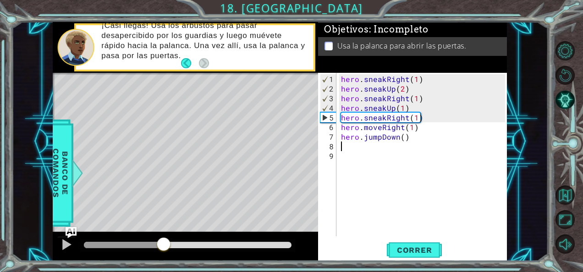
click at [162, 227] on div "methods hero use(thing) moveUp(steps) moveDown(steps) moveLeft(steps) moveRight…" at bounding box center [280, 142] width 454 height 240
click at [59, 246] on button at bounding box center [66, 245] width 18 height 19
click at [341, 136] on div "hero . sneakRight ( 1 ) hero . sneakUp ( 2 ) hero . sneakRight ( 1 ) hero . sne…" at bounding box center [424, 165] width 170 height 183
type textarea "hero.jumpDown()"
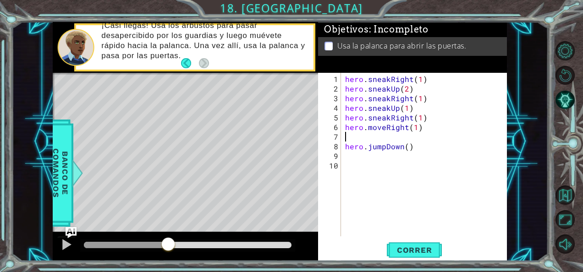
click at [385, 135] on div "hero . sneakRight ( 1 ) hero . sneakUp ( 2 ) hero . sneakRight ( 1 ) hero . sne…" at bounding box center [426, 165] width 166 height 183
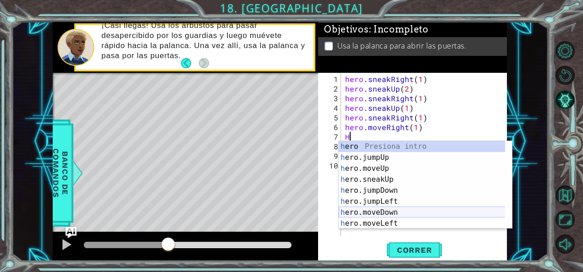
click at [394, 209] on div "h ero Presiona intro h ero.jumpUp Presiona intro h ero.moveUp Presiona intro h …" at bounding box center [421, 196] width 167 height 110
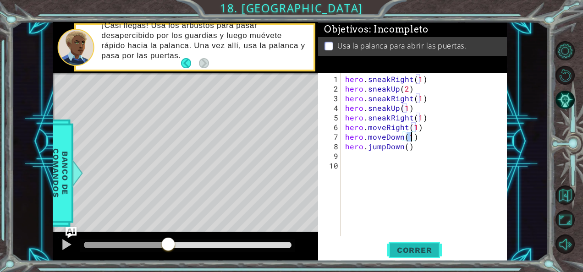
type textarea "hero.moveDown(1)"
click at [428, 245] on button "Correr" at bounding box center [414, 249] width 55 height 19
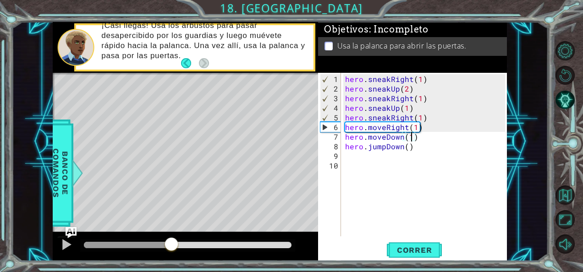
click at [171, 210] on div "methods hero use(thing) moveUp(steps) moveDown(steps) moveLeft(steps) moveRight…" at bounding box center [280, 142] width 454 height 240
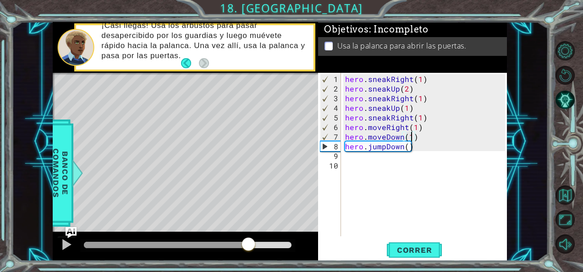
drag, startPoint x: 187, startPoint y: 241, endPoint x: 246, endPoint y: 240, distance: 59.1
click at [247, 240] on div at bounding box center [248, 245] width 16 height 16
click at [65, 245] on div at bounding box center [66, 245] width 12 height 12
click at [372, 158] on div "hero . sneakRight ( 1 ) hero . sneakUp ( 2 ) hero . sneakRight ( 1 ) hero . sne…" at bounding box center [426, 165] width 166 height 183
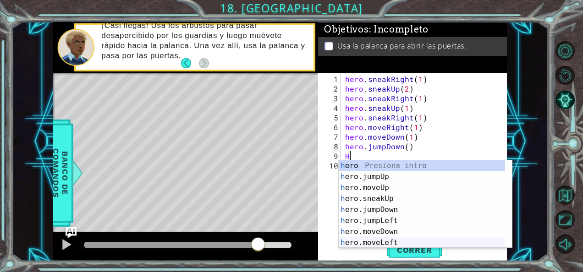
click at [394, 240] on div "h ero Presiona intro h ero.jumpUp Presiona intro h ero.moveUp Presiona intro h …" at bounding box center [421, 215] width 167 height 110
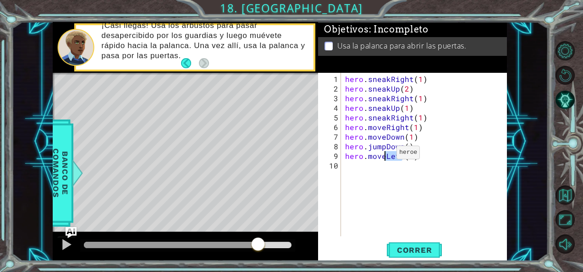
drag, startPoint x: 400, startPoint y: 157, endPoint x: 385, endPoint y: 156, distance: 15.6
click at [385, 156] on div "hero . sneakRight ( 1 ) hero . sneakUp ( 2 ) hero . sneakRight ( 1 ) hero . sne…" at bounding box center [426, 165] width 166 height 183
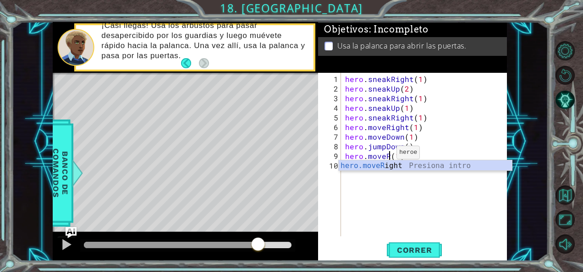
scroll to position [0, 2]
click at [385, 166] on div "hero.moveR ight Presiona intro" at bounding box center [425, 176] width 174 height 33
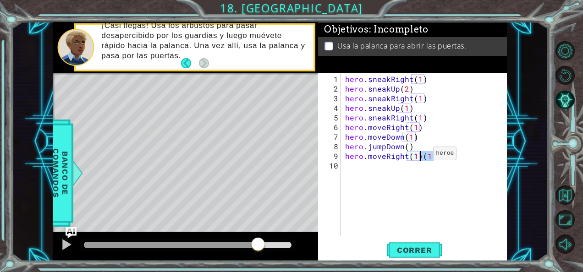
drag, startPoint x: 434, startPoint y: 157, endPoint x: 421, endPoint y: 157, distance: 12.8
click at [421, 157] on div "hero . sneakRight ( 1 ) hero . sneakUp ( 2 ) hero . sneakRight ( 1 ) hero . sne…" at bounding box center [426, 165] width 166 height 183
type textarea "hero.moveRight(1)"
click at [373, 162] on div "hero . sneakRight ( 1 ) hero . sneakUp ( 2 ) hero . sneakRight ( 1 ) hero . sne…" at bounding box center [426, 165] width 166 height 183
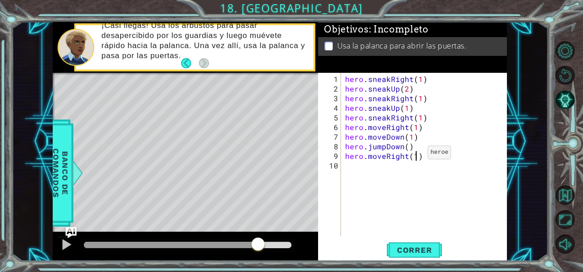
click at [416, 155] on div "hero . sneakRight ( 1 ) hero . sneakUp ( 2 ) hero . sneakRight ( 1 ) hero . sne…" at bounding box center [426, 165] width 166 height 183
type textarea "hero.moveRight(2)"
click at [361, 165] on div "hero . sneakRight ( 1 ) hero . sneakUp ( 2 ) hero . sneakRight ( 1 ) hero . sne…" at bounding box center [426, 165] width 166 height 183
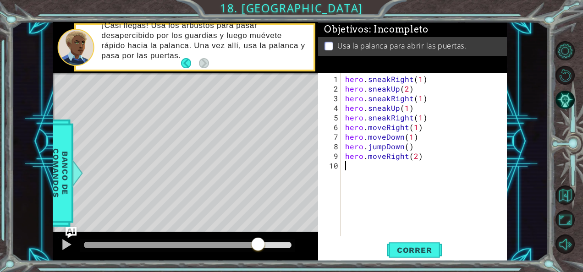
type textarea "H"
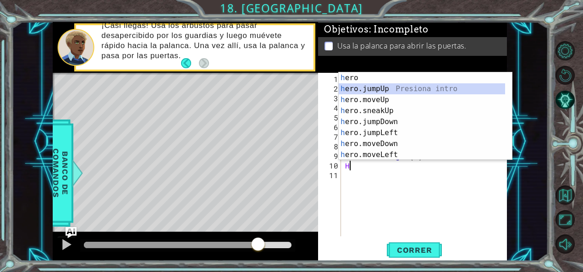
click at [388, 88] on div "h ero Presiona intro h ero.jumpUp Presiona intro h ero.moveUp Presiona intro h …" at bounding box center [421, 127] width 167 height 110
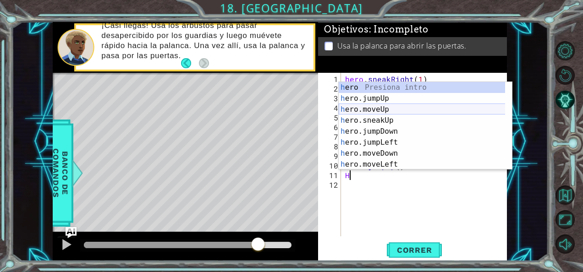
click at [387, 108] on div "h ero Presiona intro h ero.jumpUp Presiona intro h ero.moveUp Presiona intro h …" at bounding box center [421, 137] width 167 height 110
type textarea "hero.moveUp(1)"
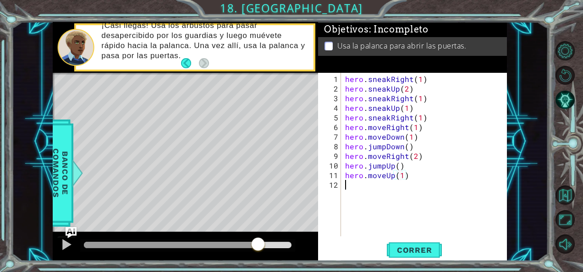
click at [371, 183] on div "hero . sneakRight ( 1 ) hero . sneakUp ( 2 ) hero . sneakRight ( 1 ) hero . sne…" at bounding box center [426, 165] width 166 height 183
click at [423, 246] on span "Correr" at bounding box center [414, 249] width 54 height 9
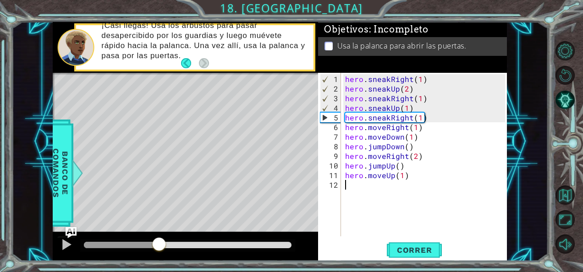
click at [149, 224] on div "methods hero use(thing) moveUp(steps) moveDown(steps) moveLeft(steps) moveRight…" at bounding box center [280, 142] width 454 height 240
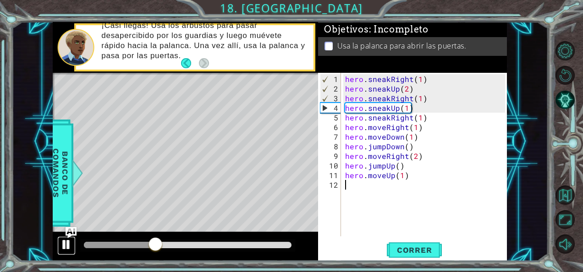
click at [69, 246] on div at bounding box center [66, 245] width 12 height 12
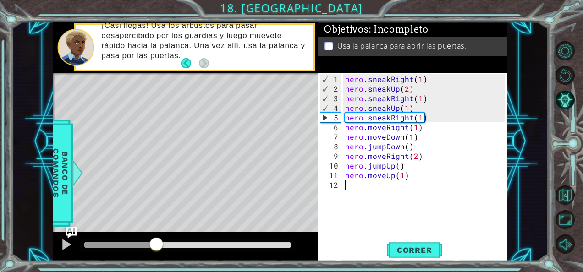
type textarea "H"
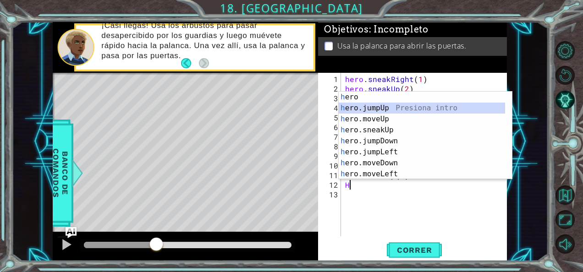
click at [382, 104] on div "h ero Presiona intro h ero.jumpUp Presiona intro h ero.moveUp Presiona intro h …" at bounding box center [421, 147] width 167 height 110
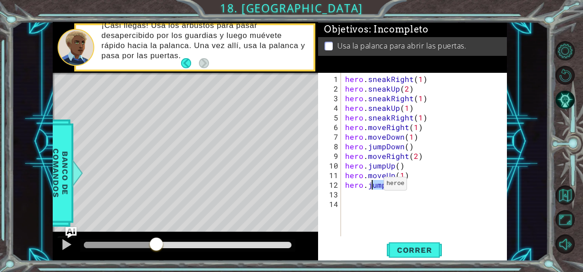
drag, startPoint x: 391, startPoint y: 185, endPoint x: 370, endPoint y: 187, distance: 21.2
click at [370, 187] on div "hero . sneakRight ( 1 ) hero . sneakUp ( 2 ) hero . sneakRight ( 1 ) hero . sne…" at bounding box center [426, 165] width 166 height 183
type textarea "hero.jumpUp()"
type textarea "umpU"
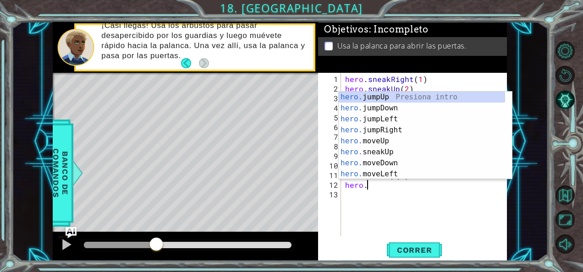
scroll to position [0, 1]
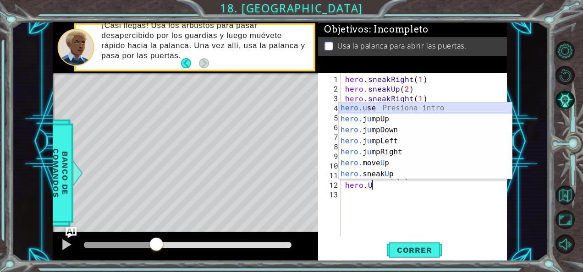
click at [354, 106] on div "hero.u se Presiona intro hero. j u mpUp Presiona intro hero. j u mpDown Presion…" at bounding box center [425, 152] width 174 height 99
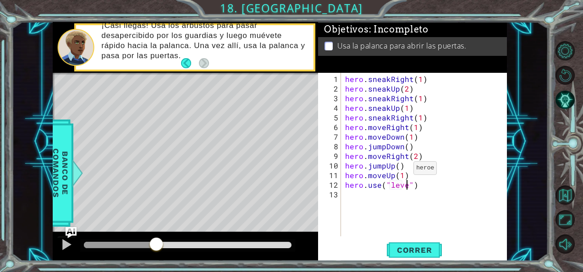
scroll to position [0, 4]
type textarea "hero.use("lever")"
drag, startPoint x: 424, startPoint y: 246, endPoint x: 365, endPoint y: 257, distance: 60.5
click at [424, 245] on span "Correr" at bounding box center [414, 249] width 54 height 9
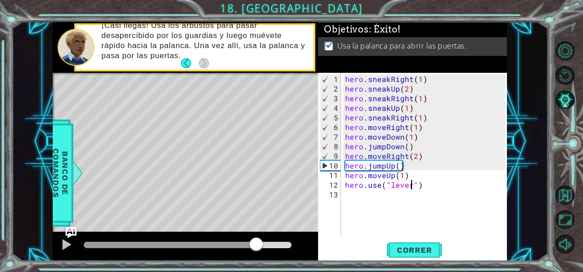
drag, startPoint x: 95, startPoint y: 247, endPoint x: 260, endPoint y: 243, distance: 164.5
click at [260, 243] on div at bounding box center [256, 245] width 16 height 16
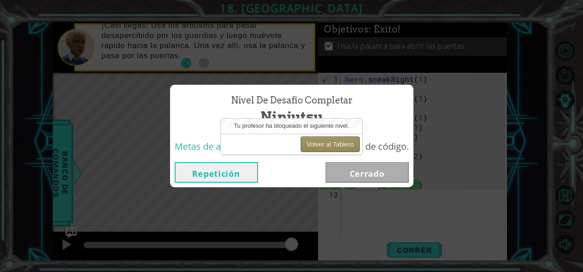
click at [342, 143] on button "Volver al Tablero" at bounding box center [329, 144] width 59 height 16
click at [352, 145] on button "Volver al Tablero" at bounding box center [329, 144] width 59 height 16
click at [325, 142] on button "Volver al Tablero" at bounding box center [329, 144] width 59 height 16
click at [314, 139] on button "Volver al Tablero" at bounding box center [329, 144] width 59 height 16
click at [343, 143] on button "Volver al Tablero" at bounding box center [329, 144] width 59 height 16
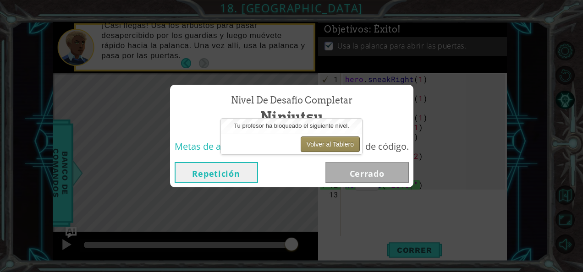
click at [343, 143] on button "Volver al Tablero" at bounding box center [329, 144] width 59 height 16
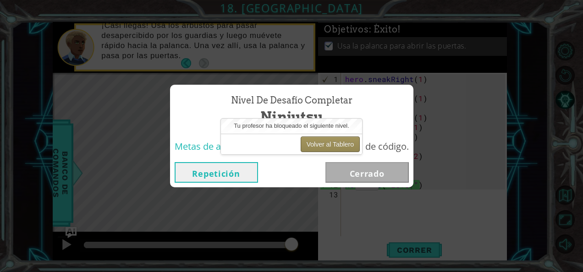
click at [343, 143] on button "Volver al Tablero" at bounding box center [329, 144] width 59 height 16
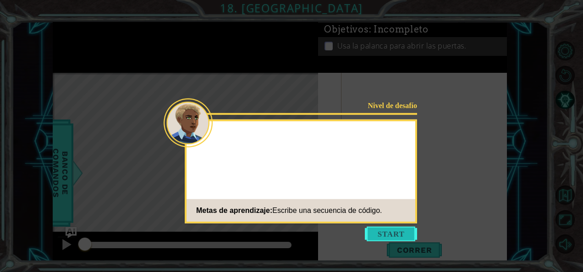
click at [399, 229] on button "Start" at bounding box center [391, 234] width 52 height 15
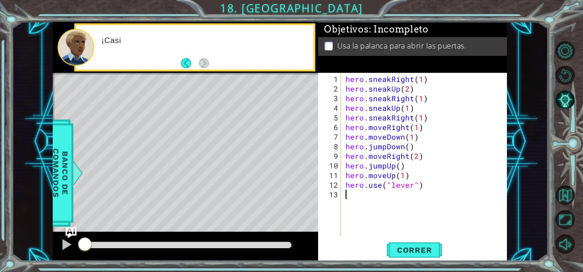
click at [429, 270] on div "1 ההההההההההההההההההההההההההההההההההההההההההההההההההההההההההההההההההההההההההההה…" at bounding box center [291, 136] width 583 height 272
click at [421, 259] on div "1 2 3 4 5 6 7 8 9 10 11 12 13 hero . sneakRight ( 1 ) hero . sneakUp ( 2 ) hero…" at bounding box center [412, 167] width 189 height 188
click at [411, 248] on span "Correr" at bounding box center [414, 249] width 54 height 9
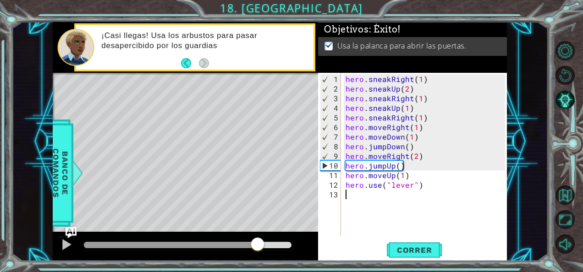
drag, startPoint x: 91, startPoint y: 240, endPoint x: 257, endPoint y: 250, distance: 166.5
click at [258, 249] on div at bounding box center [257, 245] width 16 height 16
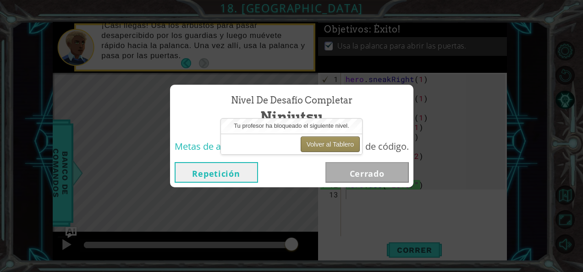
click at [344, 146] on button "Volver al Tablero" at bounding box center [329, 144] width 59 height 16
drag, startPoint x: 344, startPoint y: 146, endPoint x: 287, endPoint y: 142, distance: 57.4
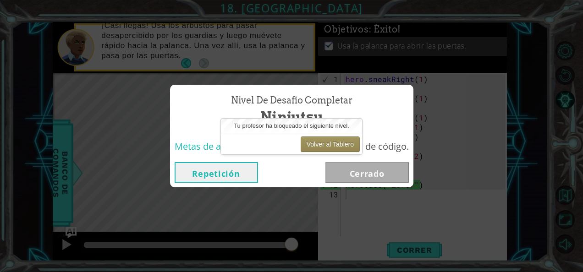
click at [334, 146] on button "Volver al Tablero" at bounding box center [329, 144] width 59 height 16
click at [254, 141] on div "Volver al Tablero" at bounding box center [291, 144] width 141 height 21
click at [253, 141] on div "Volver al Tablero" at bounding box center [291, 144] width 141 height 21
drag, startPoint x: 254, startPoint y: 141, endPoint x: 287, endPoint y: 138, distance: 32.6
click at [275, 140] on div "Volver al Tablero" at bounding box center [291, 144] width 141 height 21
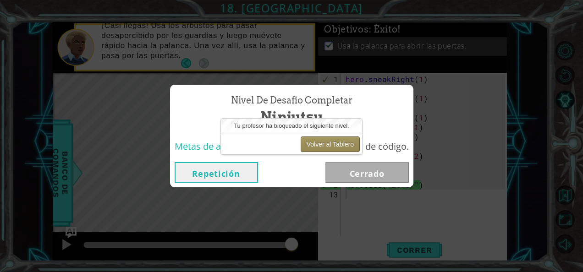
drag, startPoint x: 304, startPoint y: 139, endPoint x: 335, endPoint y: 140, distance: 31.2
click at [333, 140] on div "Volver al Tablero" at bounding box center [291, 144] width 141 height 21
click at [341, 140] on button "Volver al Tablero" at bounding box center [329, 144] width 59 height 16
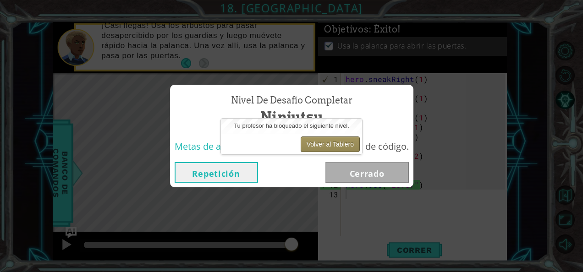
click at [341, 140] on button "Volver al Tablero" at bounding box center [329, 144] width 59 height 16
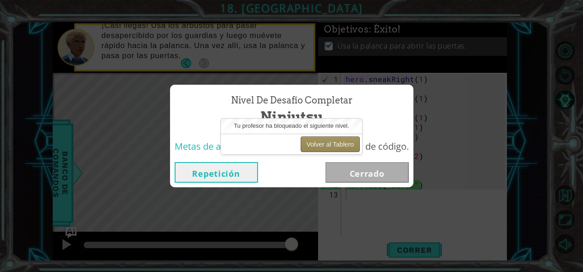
click at [341, 140] on button "Volver al Tablero" at bounding box center [329, 144] width 59 height 16
click at [311, 143] on button "Volver al Tablero" at bounding box center [329, 144] width 59 height 16
drag, startPoint x: 311, startPoint y: 143, endPoint x: 304, endPoint y: 147, distance: 7.4
click at [311, 143] on button "Volver al Tablero" at bounding box center [329, 144] width 59 height 16
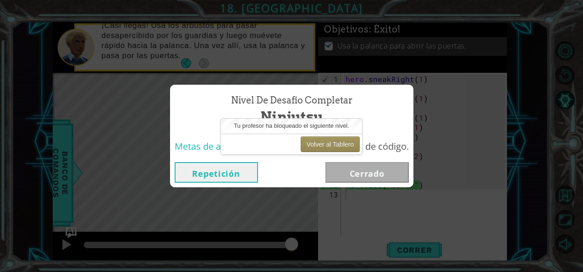
click at [221, 172] on button "Repetición" at bounding box center [216, 172] width 83 height 21
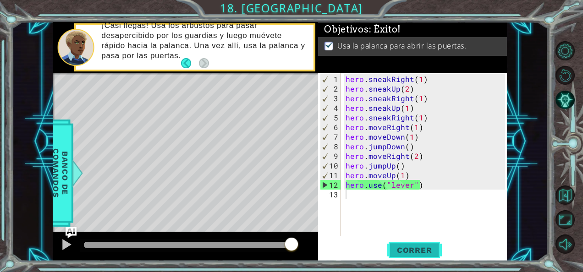
click at [429, 256] on button "Correr" at bounding box center [414, 249] width 55 height 19
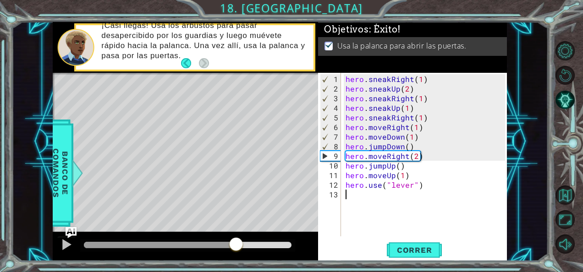
click at [236, 225] on div "methods hero use(thing) moveUp(steps) moveDown(steps) moveLeft(steps) moveRight…" at bounding box center [280, 142] width 454 height 240
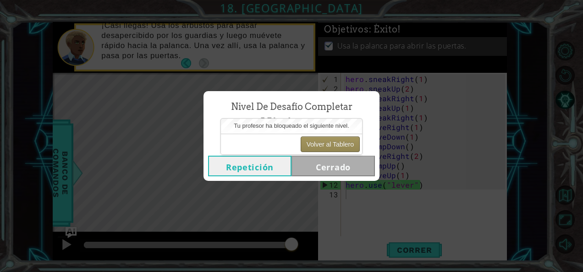
click at [336, 143] on button "Volver al Tablero" at bounding box center [329, 144] width 59 height 16
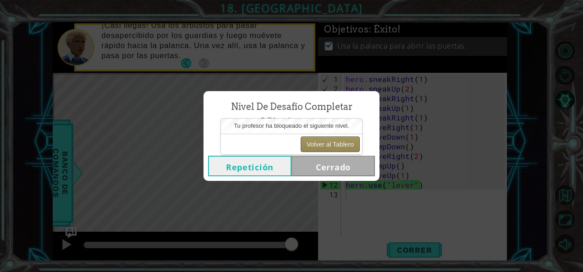
click at [336, 142] on button "Volver al Tablero" at bounding box center [329, 144] width 59 height 16
click at [340, 145] on button "Volver al Tablero" at bounding box center [329, 144] width 59 height 16
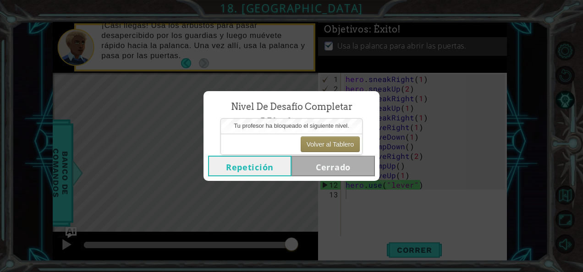
click at [278, 171] on button "Repetición" at bounding box center [249, 166] width 83 height 21
